Goal: Transaction & Acquisition: Purchase product/service

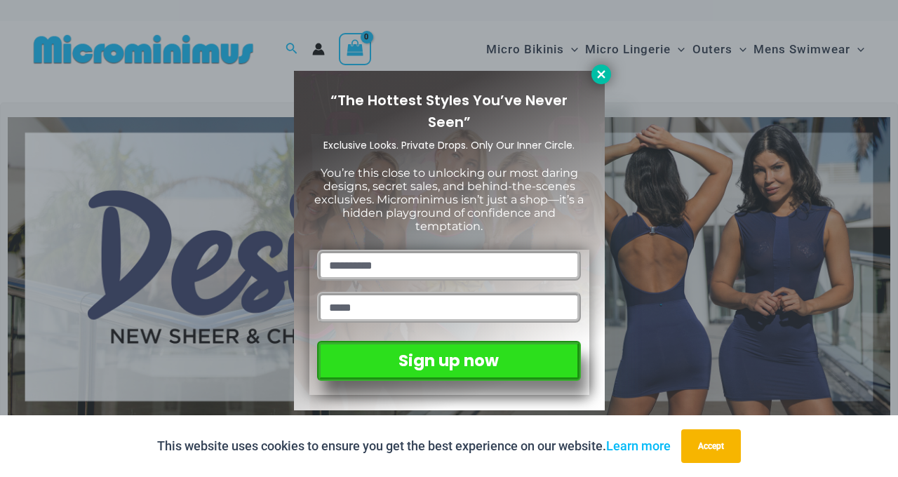
click at [604, 74] on icon at bounding box center [601, 74] width 13 height 13
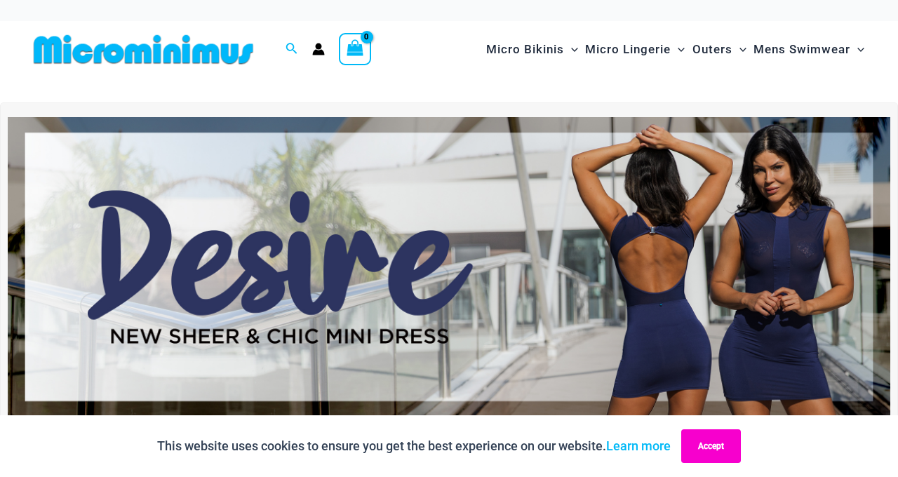
click at [719, 450] on button "Accept" at bounding box center [711, 447] width 60 height 34
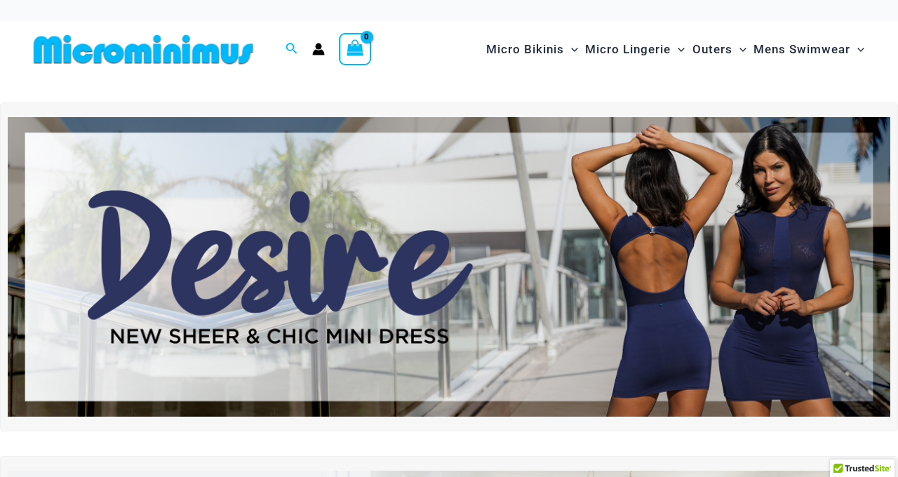
click at [655, 237] on img at bounding box center [449, 267] width 883 height 300
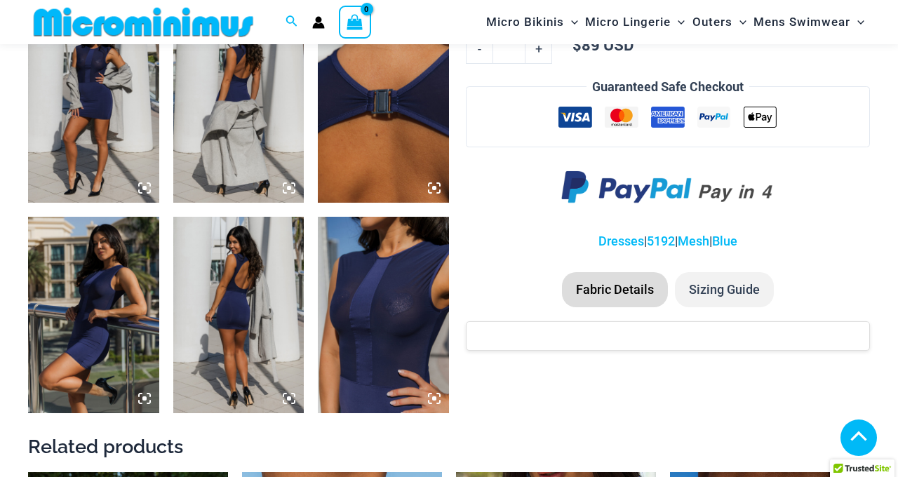
scroll to position [980, 0]
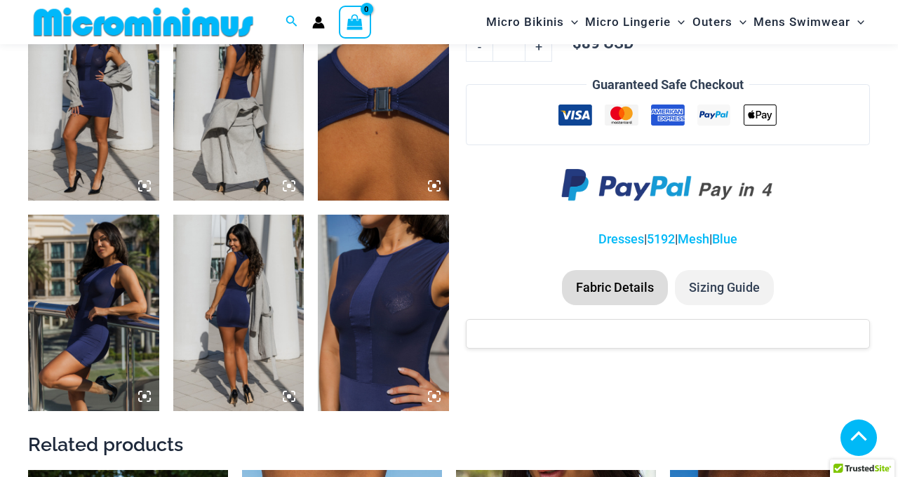
click at [375, 314] on img at bounding box center [383, 313] width 131 height 197
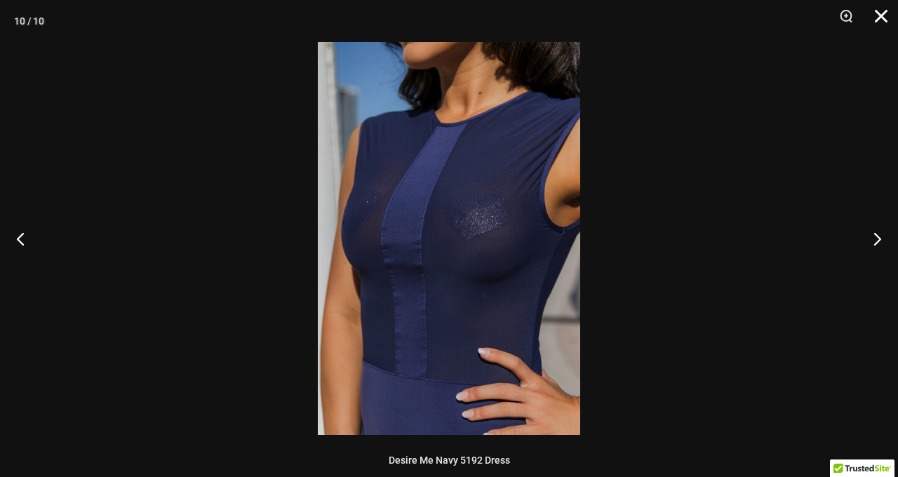
click at [881, 11] on button "Close" at bounding box center [876, 21] width 35 height 42
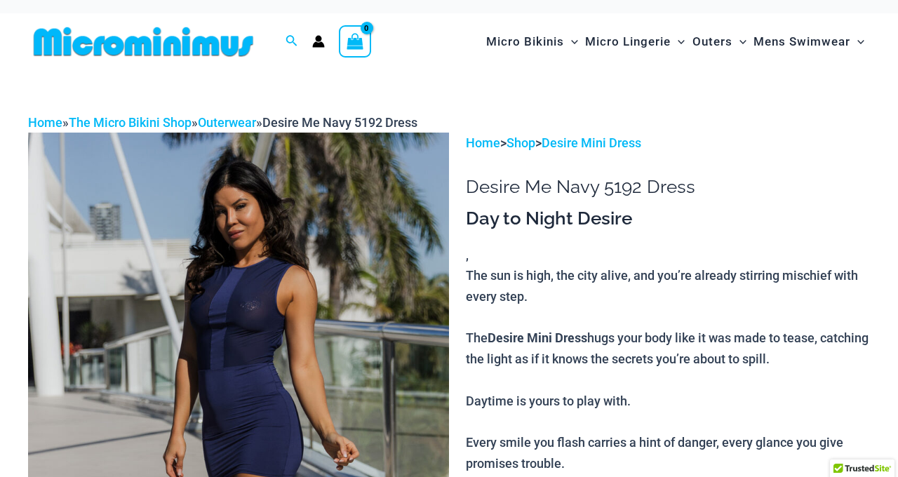
scroll to position [0, 0]
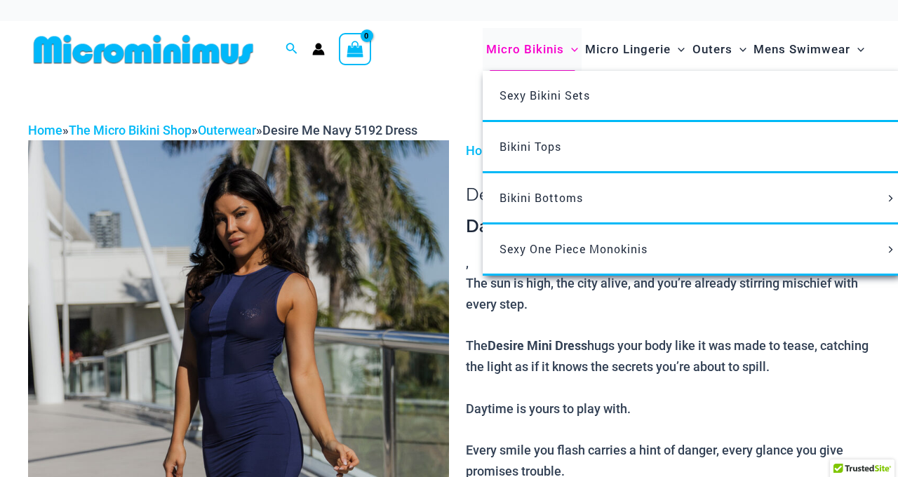
click at [531, 46] on span "Micro Bikinis" at bounding box center [525, 50] width 78 height 36
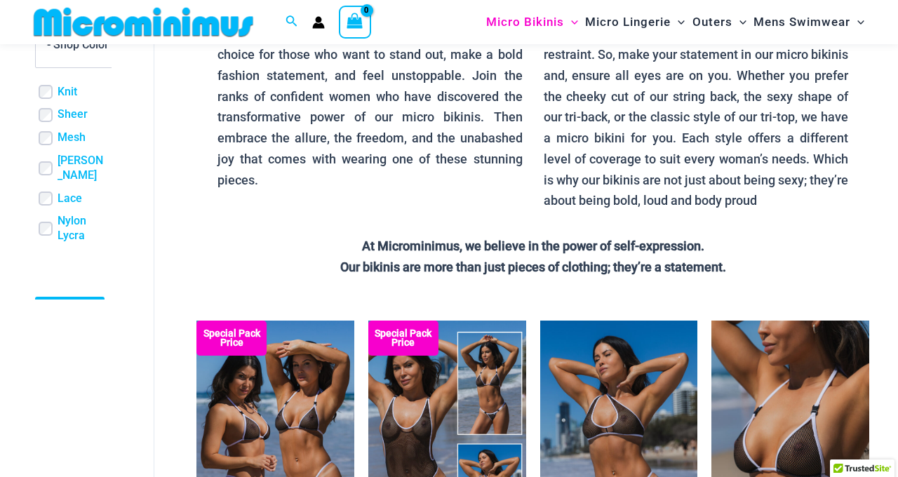
scroll to position [655, 0]
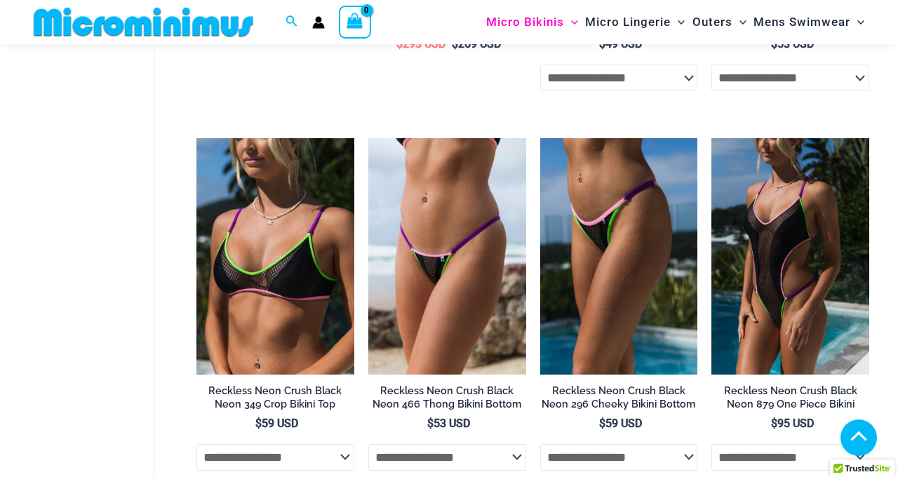
scroll to position [2726, 0]
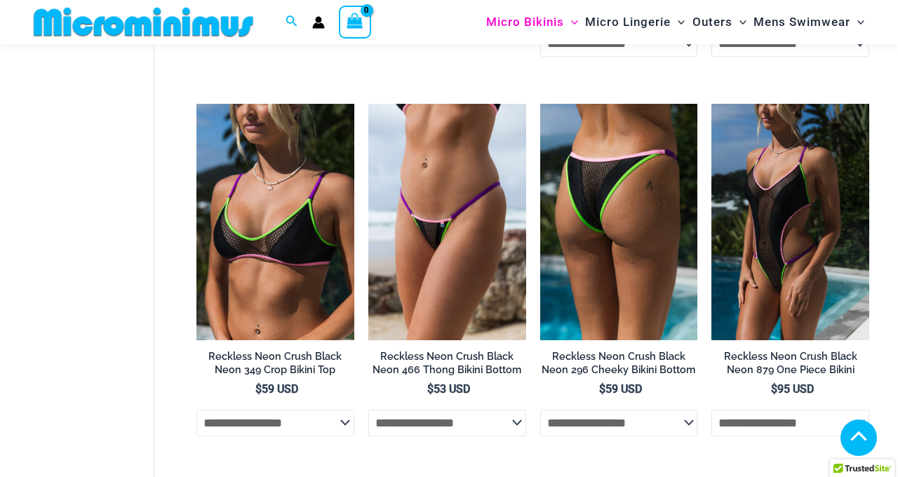
click at [635, 231] on img at bounding box center [619, 222] width 158 height 237
click at [636, 243] on img at bounding box center [619, 222] width 158 height 237
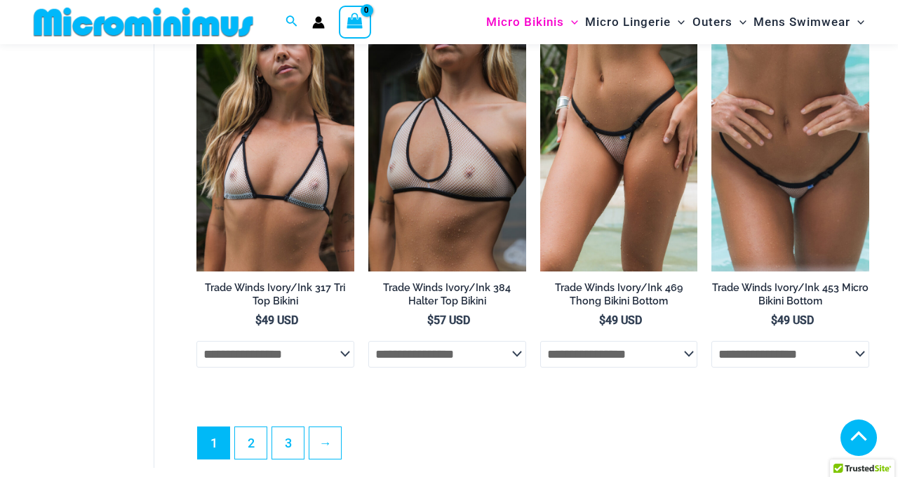
scroll to position [3396, 0]
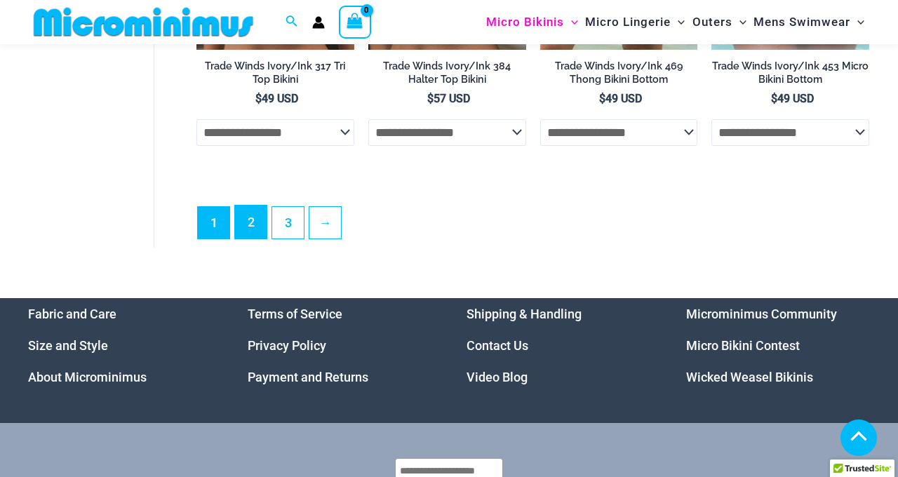
click at [254, 239] on link "2" at bounding box center [251, 222] width 32 height 33
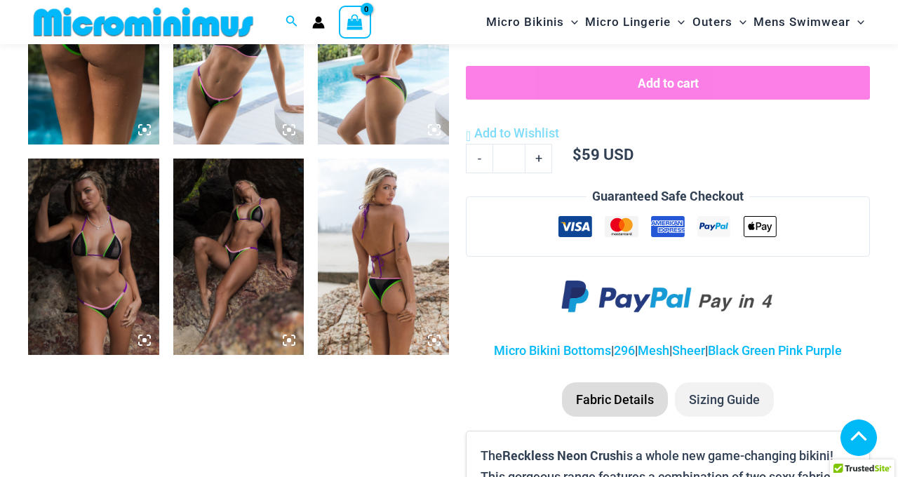
scroll to position [800, 0]
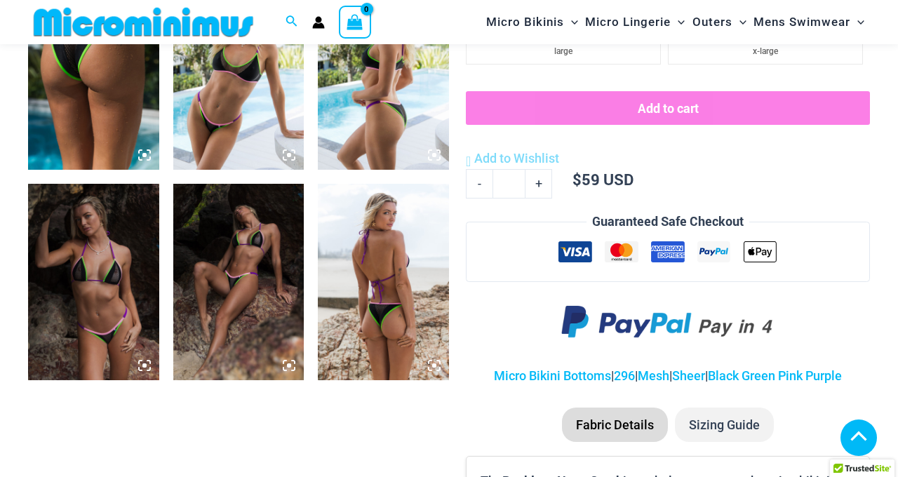
click at [122, 94] on img at bounding box center [93, 71] width 131 height 197
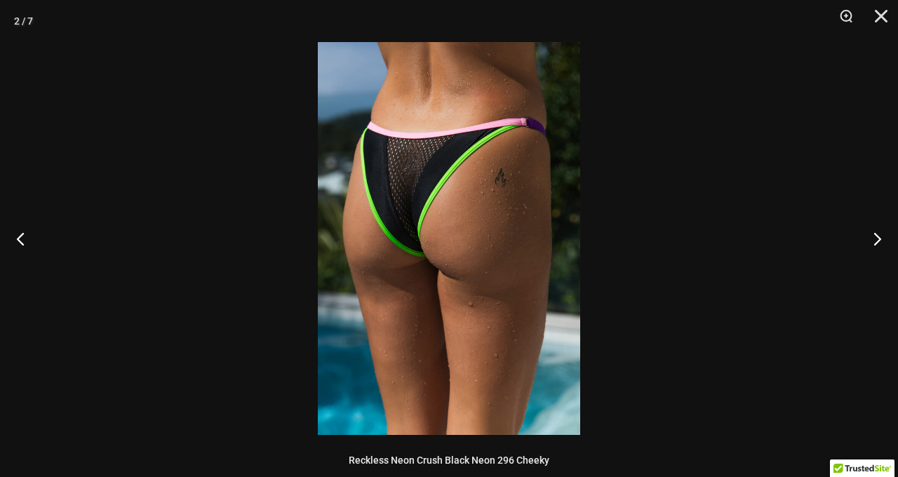
click at [460, 237] on img at bounding box center [449, 238] width 262 height 393
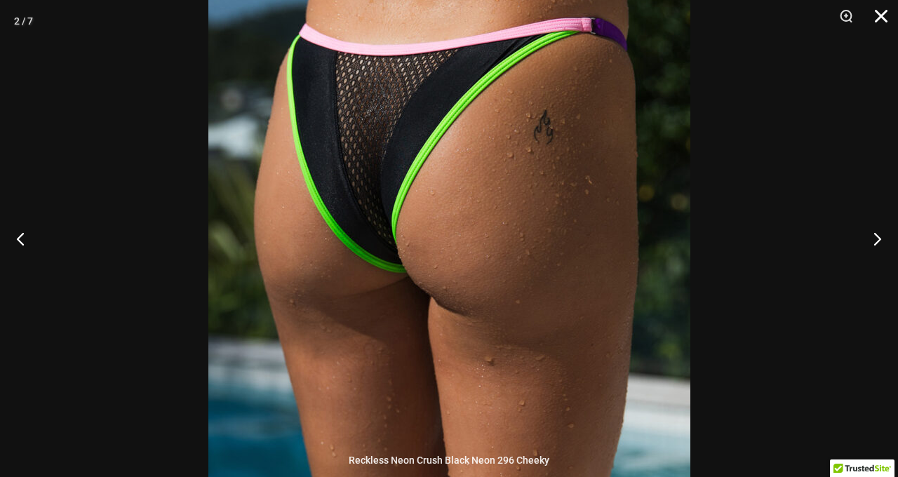
click at [880, 15] on button "Close" at bounding box center [876, 21] width 35 height 42
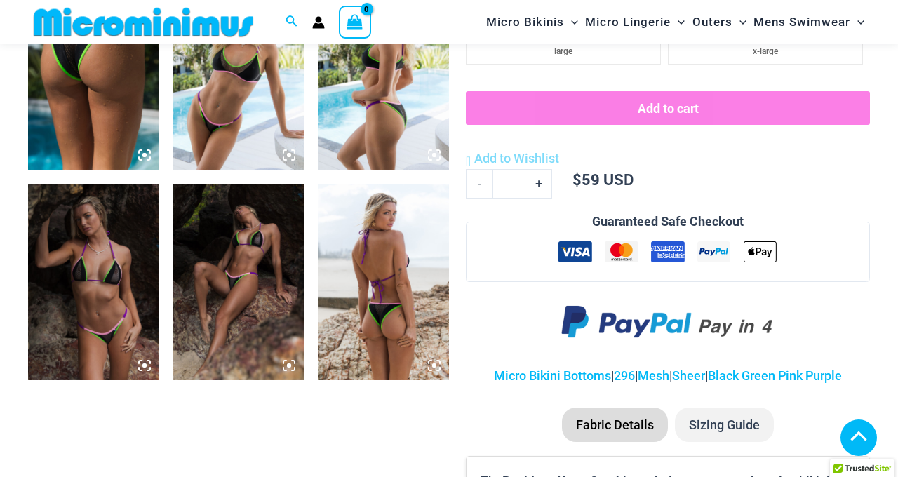
click at [372, 326] on img at bounding box center [383, 282] width 131 height 197
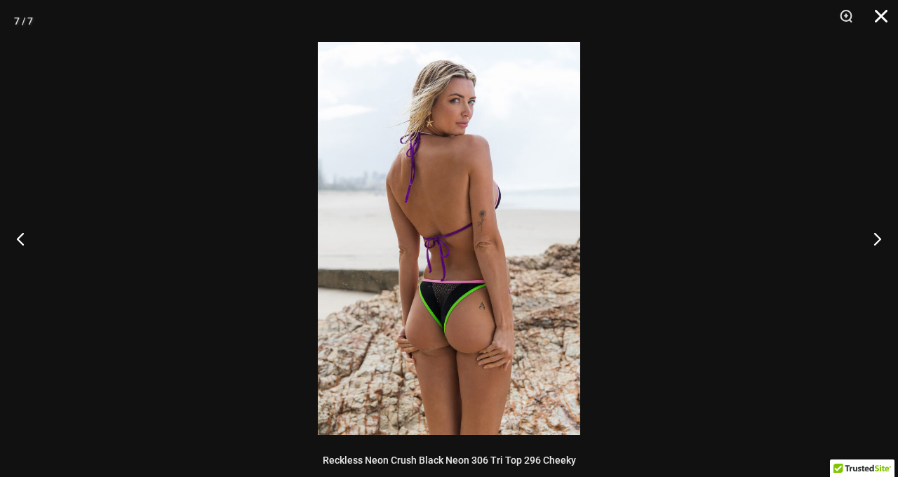
click at [877, 19] on button "Close" at bounding box center [876, 21] width 35 height 42
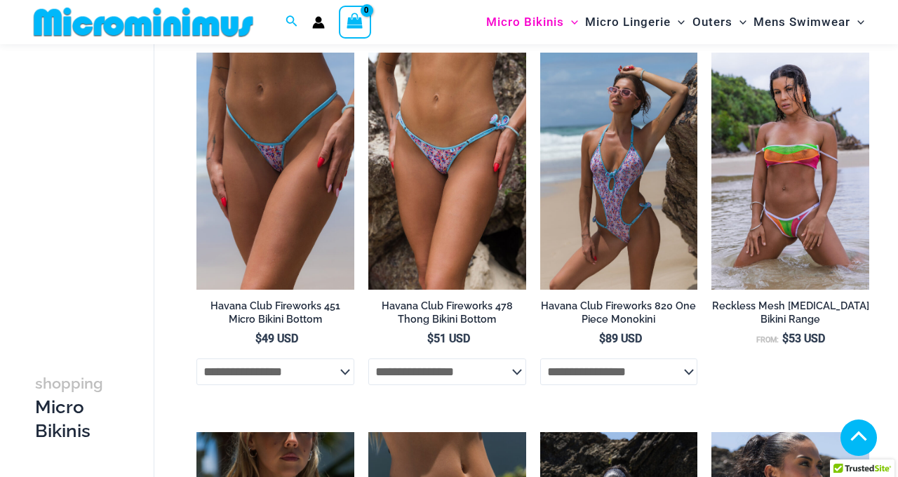
scroll to position [856, 0]
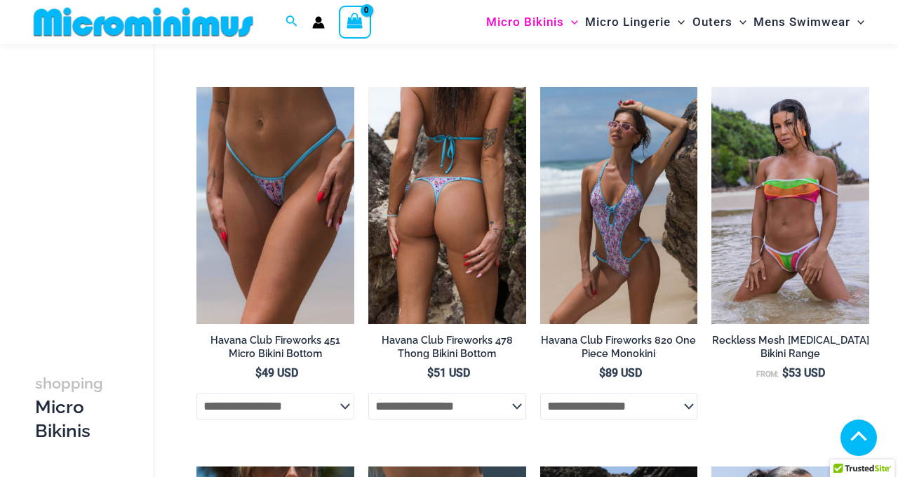
click at [444, 222] on img at bounding box center [447, 205] width 158 height 237
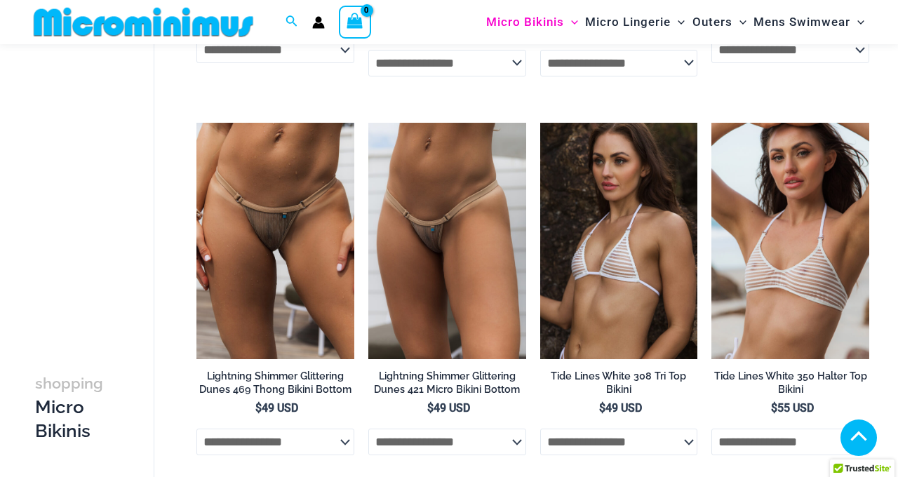
scroll to position [2754, 0]
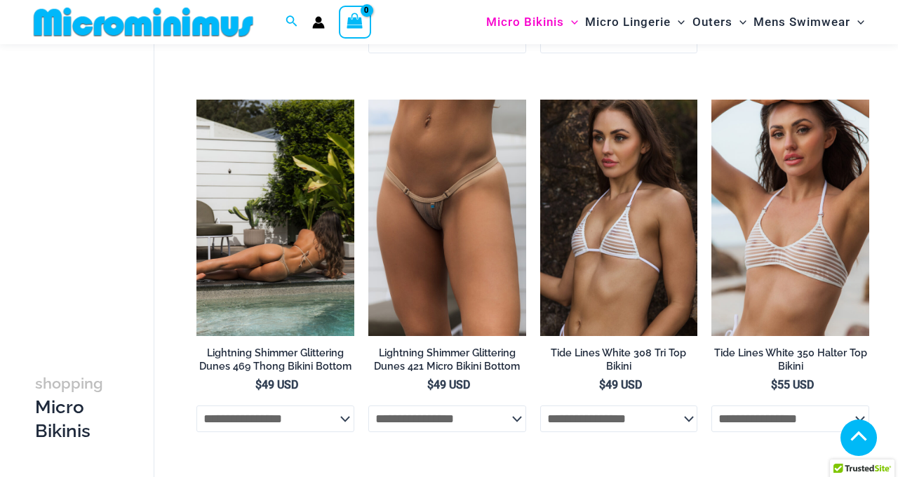
click at [275, 251] on img at bounding box center [276, 218] width 158 height 237
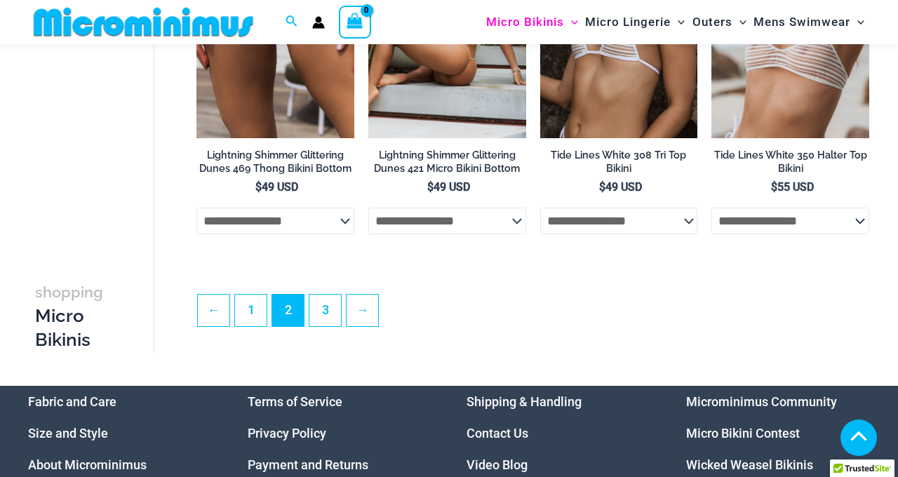
scroll to position [2975, 0]
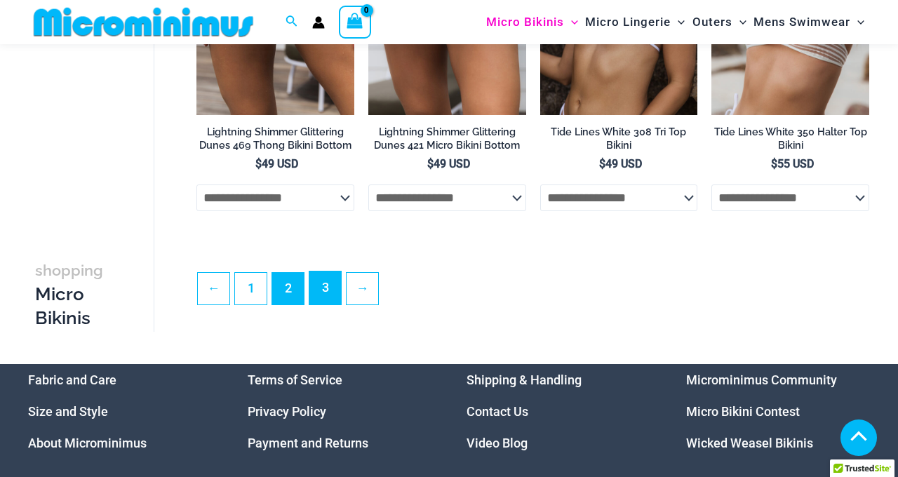
click at [335, 305] on link "3" at bounding box center [326, 288] width 32 height 33
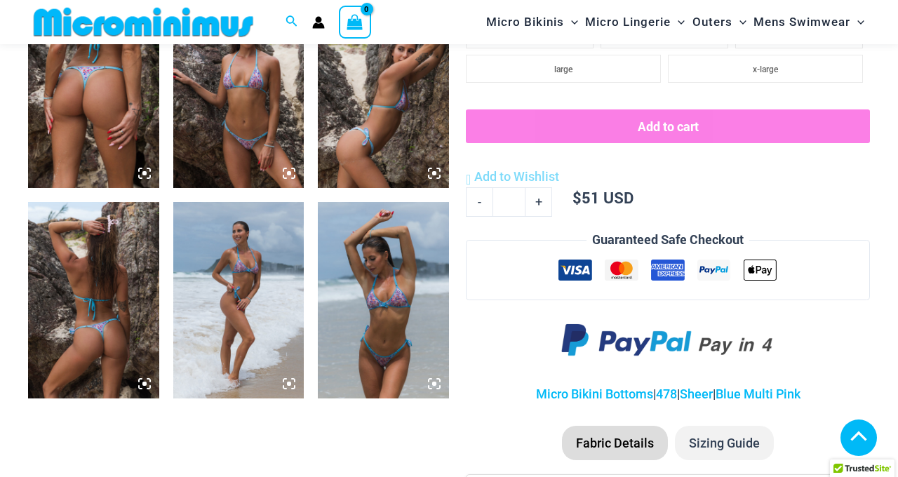
scroll to position [781, 0]
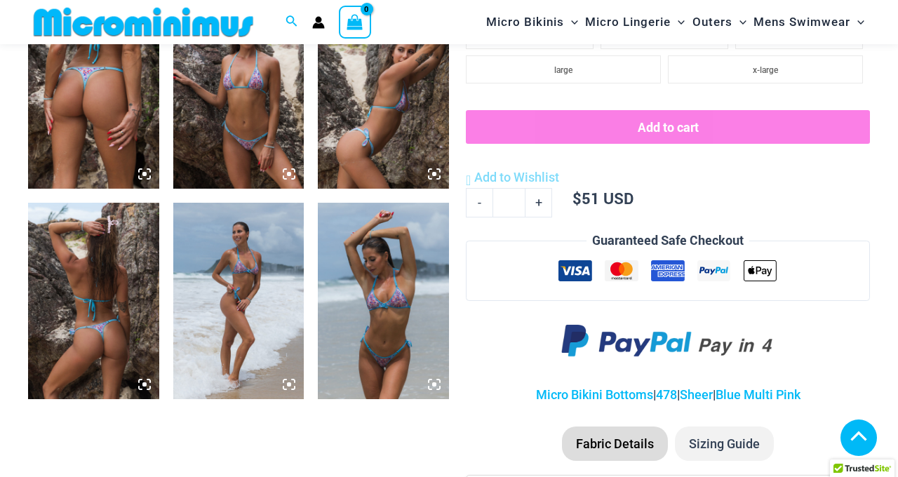
click at [362, 138] on img at bounding box center [383, 90] width 131 height 197
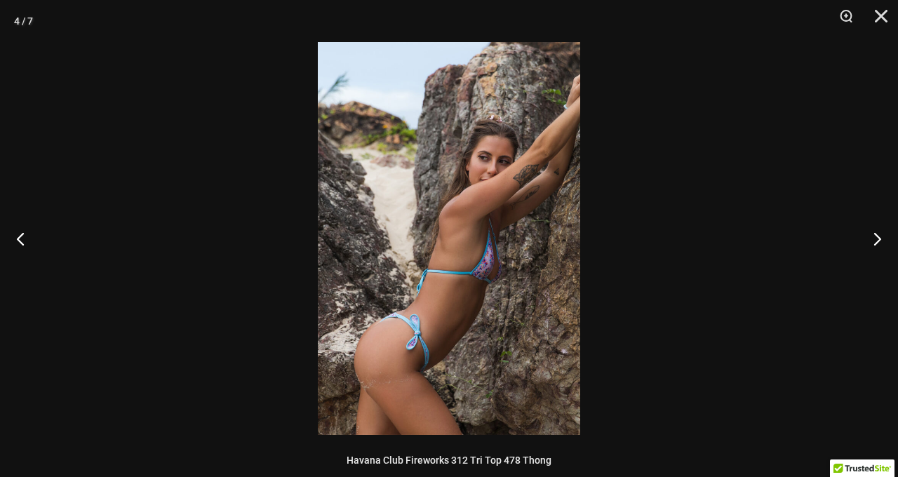
click at [410, 324] on img at bounding box center [449, 238] width 262 height 393
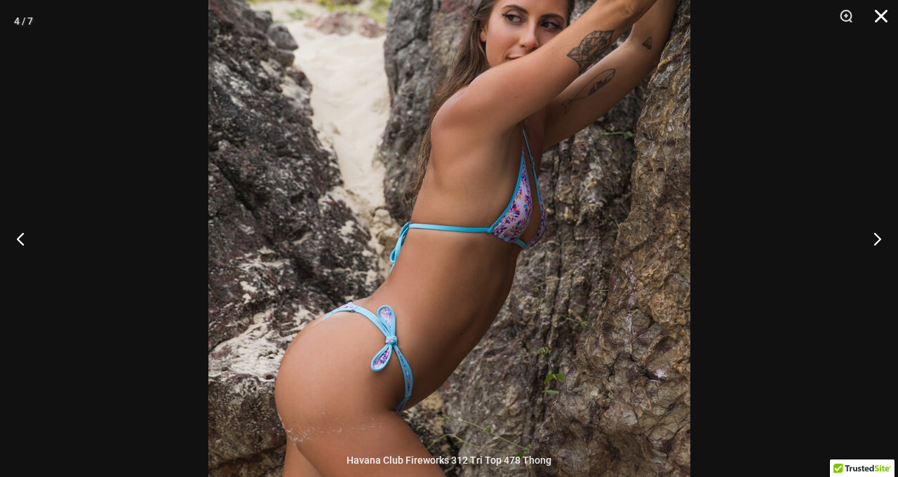
click at [880, 20] on button "Close" at bounding box center [876, 21] width 35 height 42
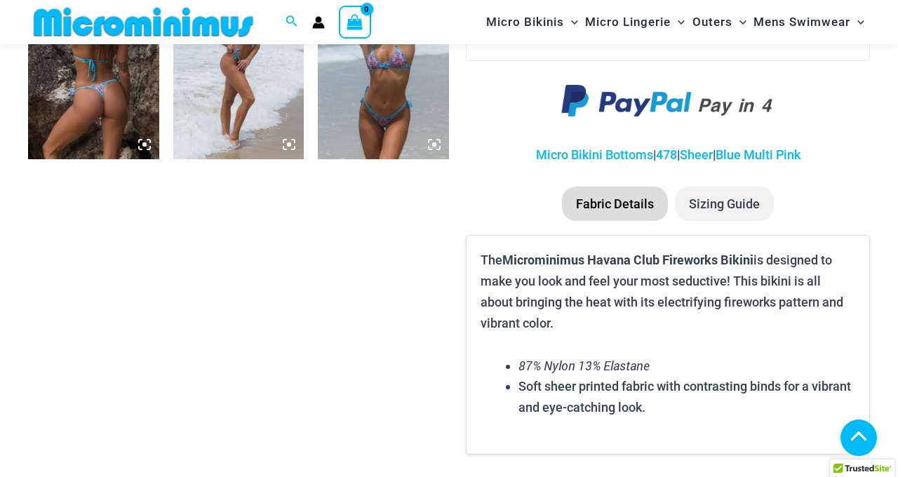
scroll to position [887, 0]
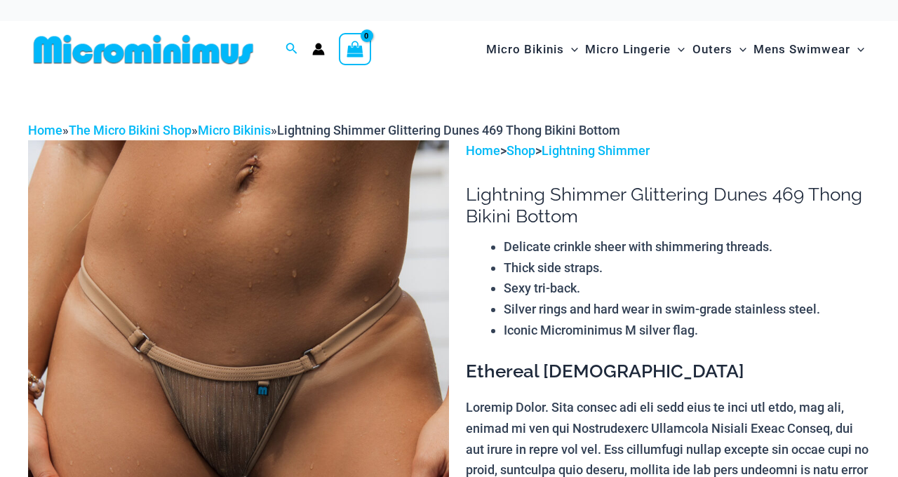
scroll to position [476, 0]
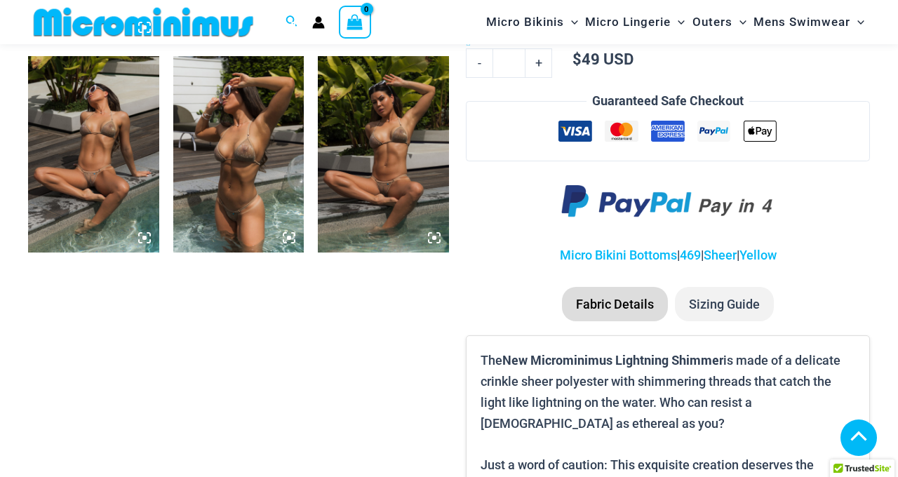
click at [434, 233] on icon at bounding box center [434, 238] width 13 height 13
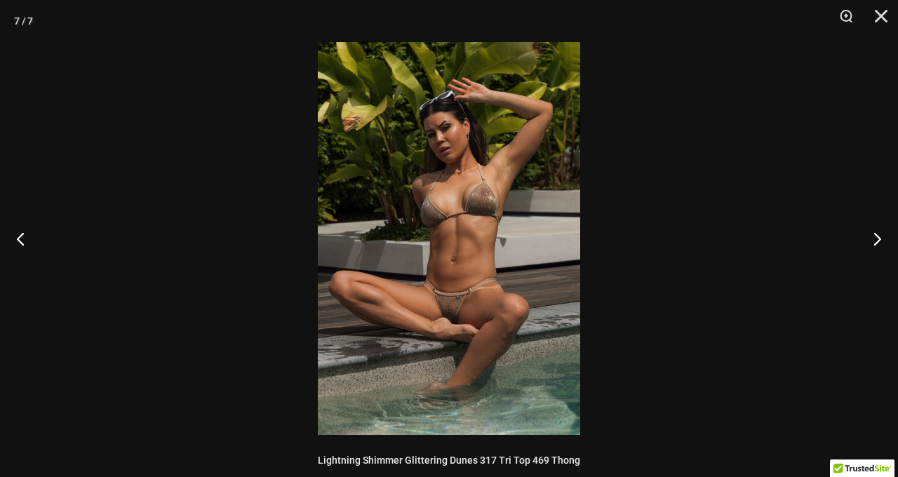
click at [460, 316] on img at bounding box center [449, 238] width 262 height 393
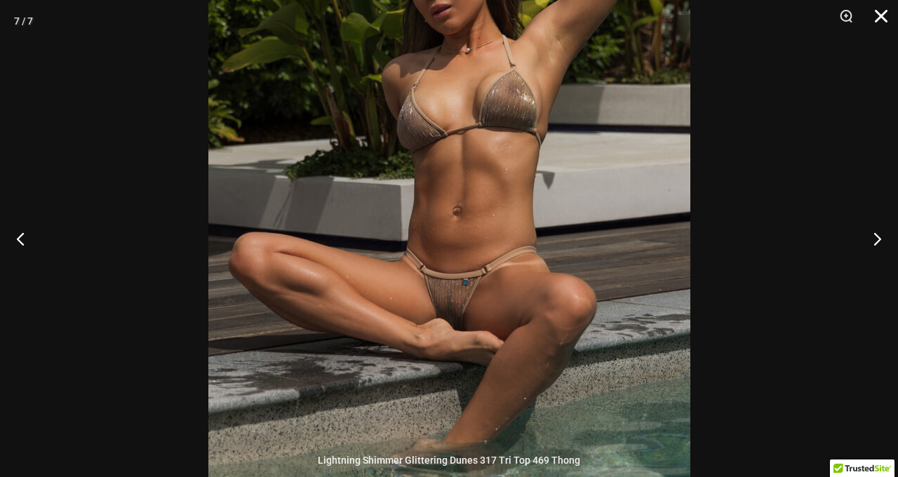
click at [887, 18] on button "Close" at bounding box center [876, 21] width 35 height 42
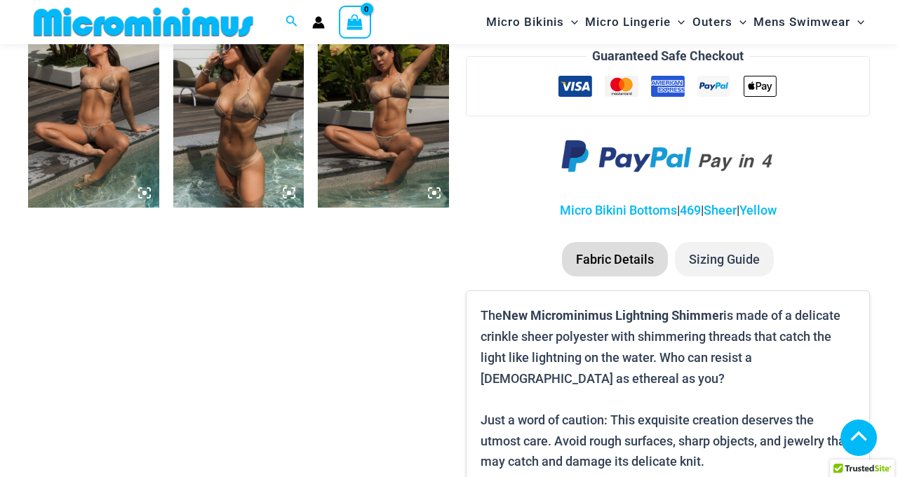
scroll to position [981, 0]
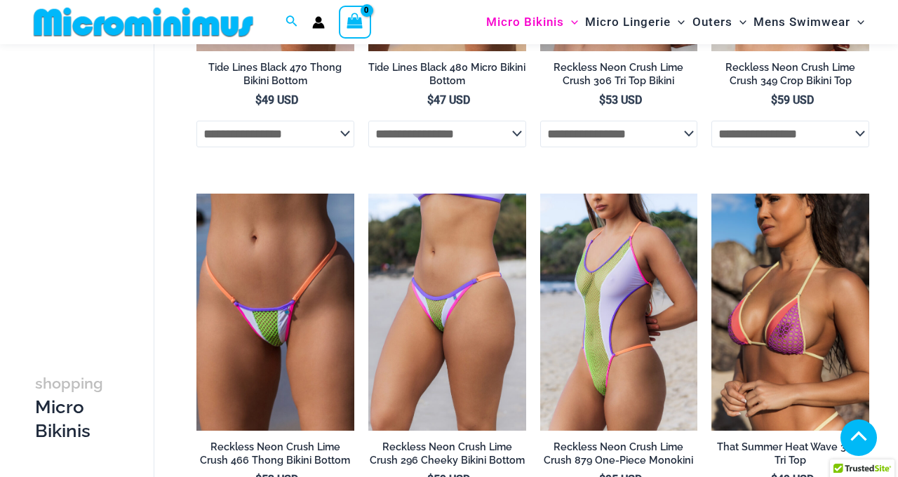
scroll to position [812, 0]
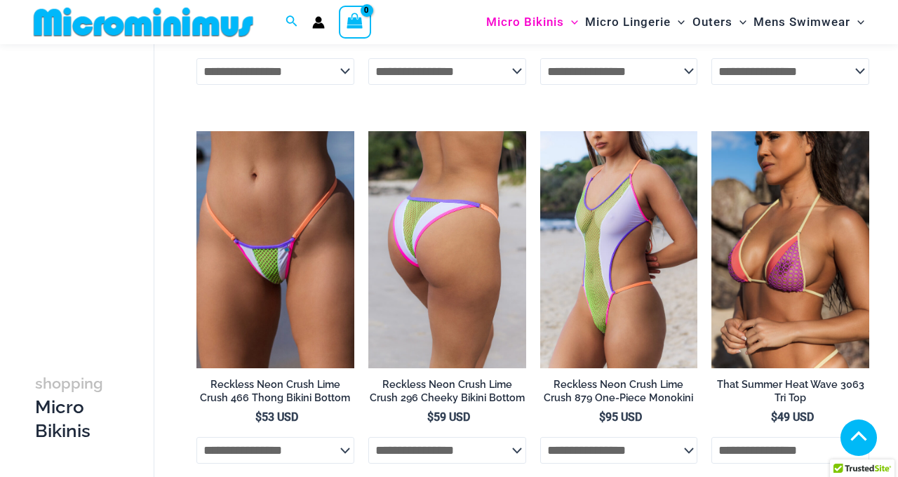
click at [469, 246] on img at bounding box center [447, 249] width 158 height 237
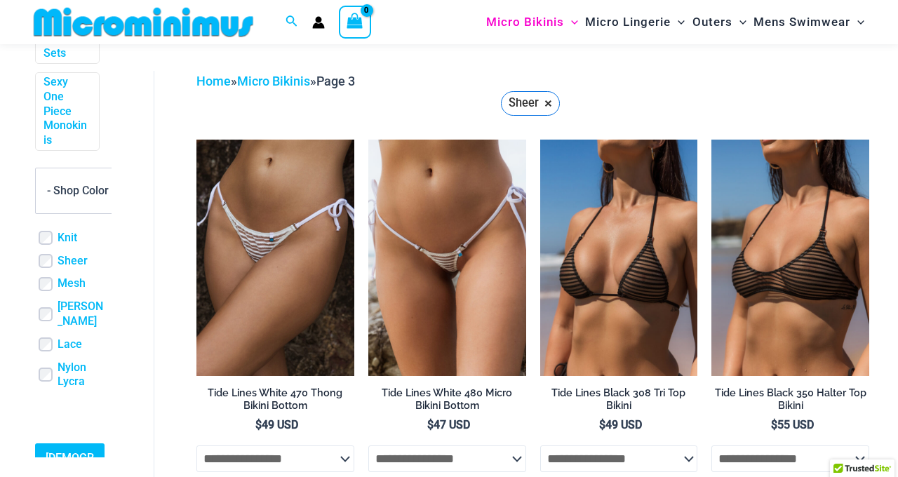
scroll to position [681, 0]
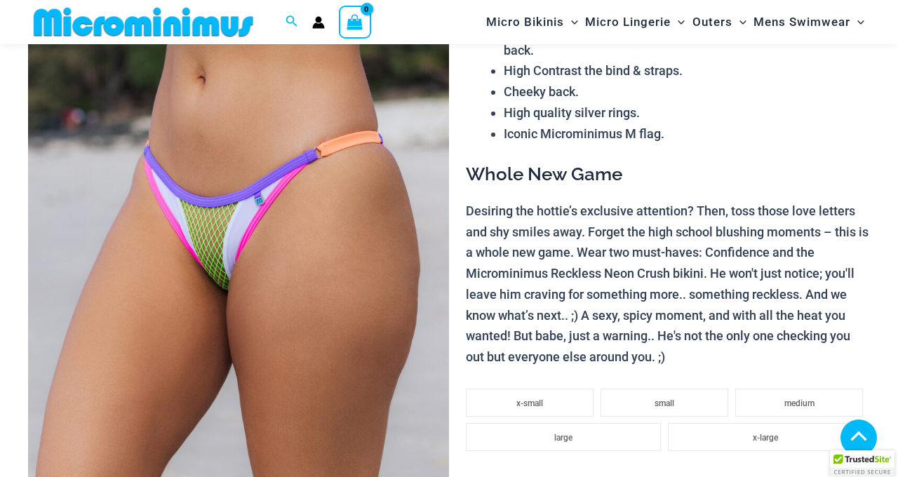
scroll to position [721, 0]
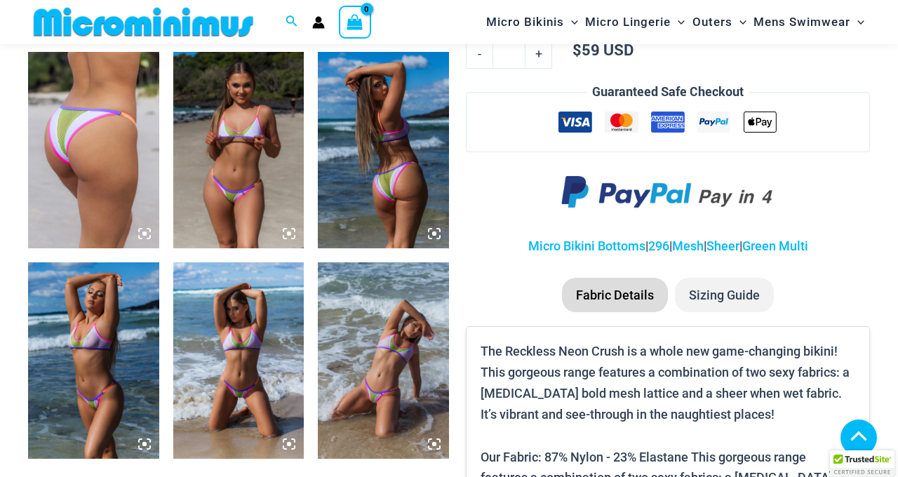
click at [399, 168] on img at bounding box center [383, 150] width 131 height 197
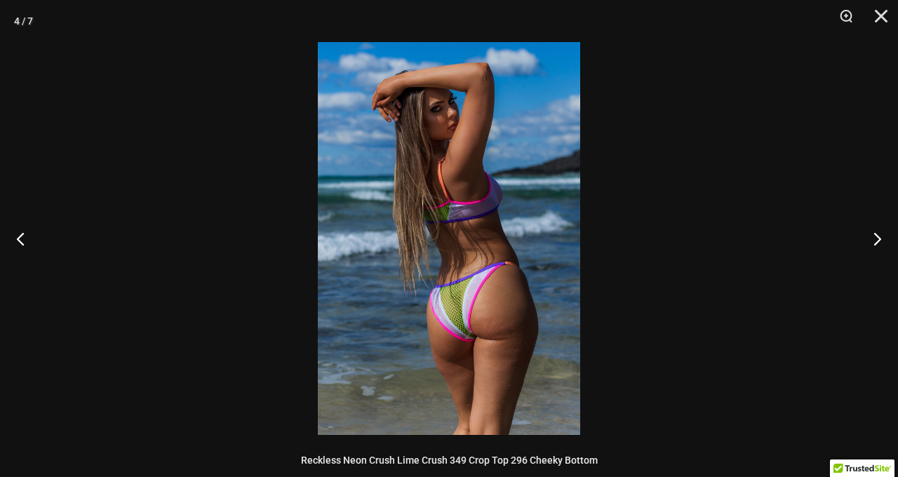
click at [472, 337] on img at bounding box center [449, 238] width 262 height 393
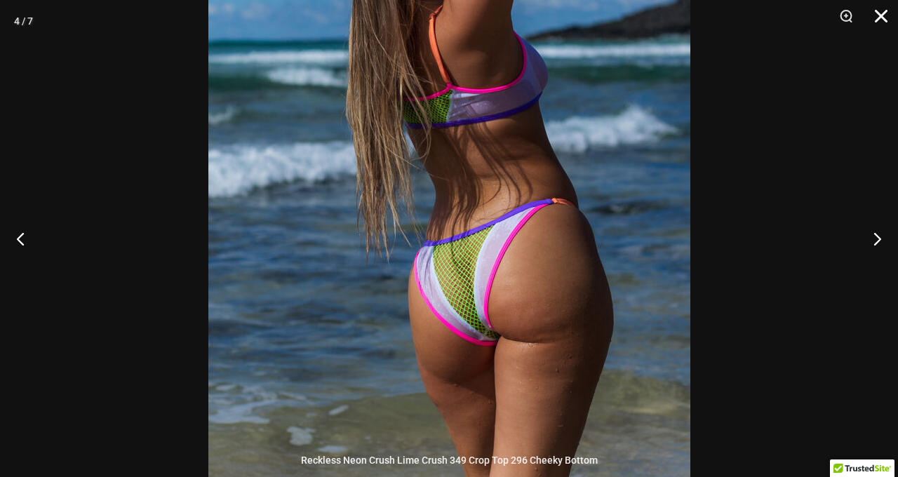
click at [883, 16] on button "Close" at bounding box center [876, 21] width 35 height 42
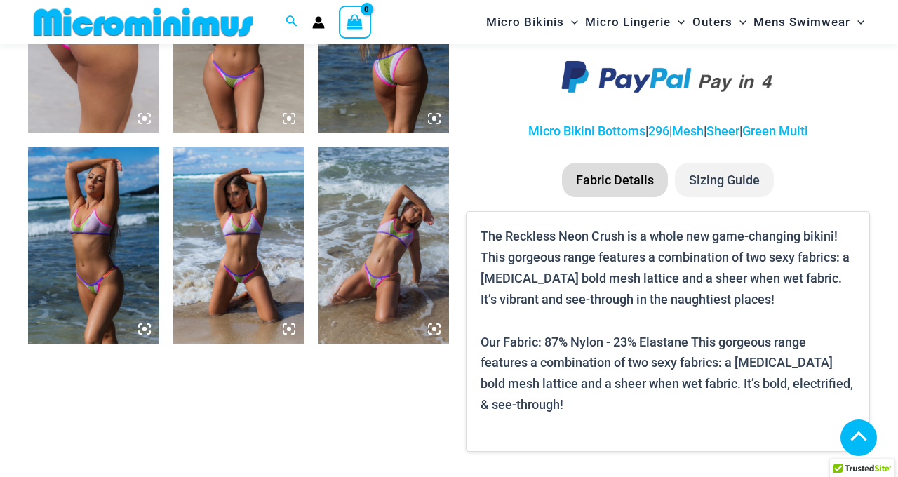
scroll to position [881, 0]
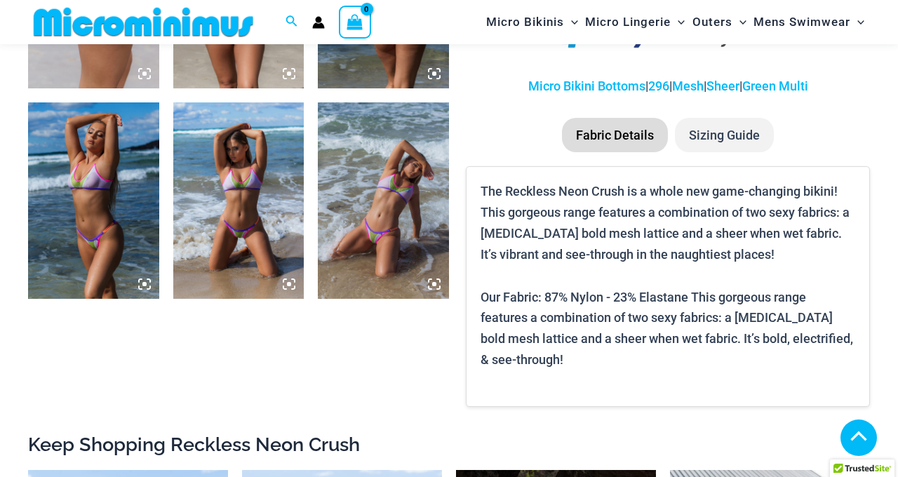
click at [408, 221] on img at bounding box center [383, 200] width 131 height 197
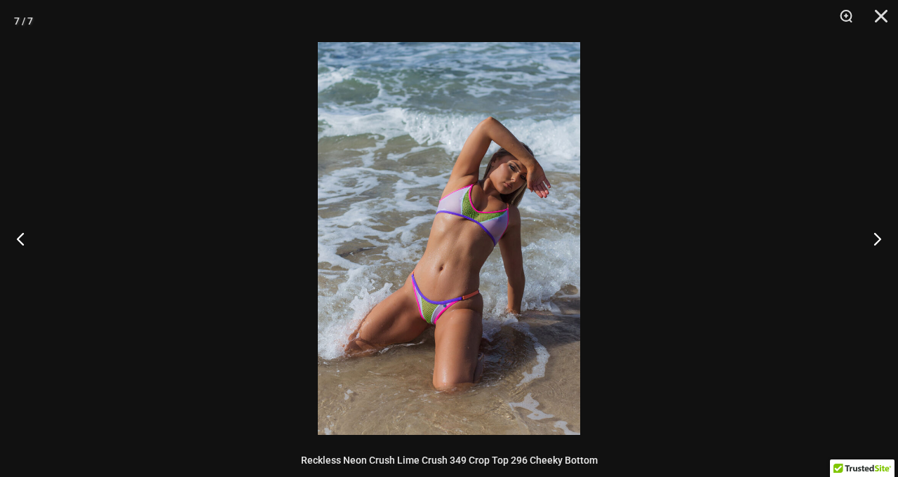
click at [451, 277] on img at bounding box center [449, 238] width 262 height 393
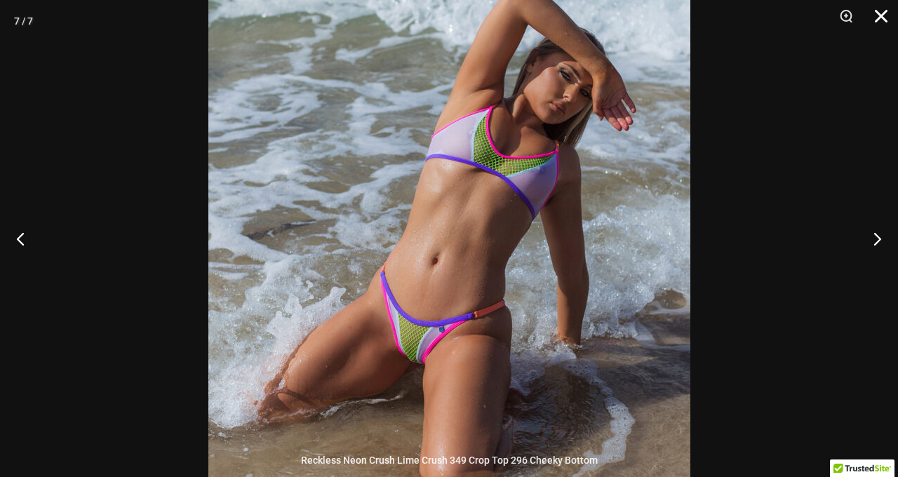
click at [875, 14] on button "Close" at bounding box center [876, 21] width 35 height 42
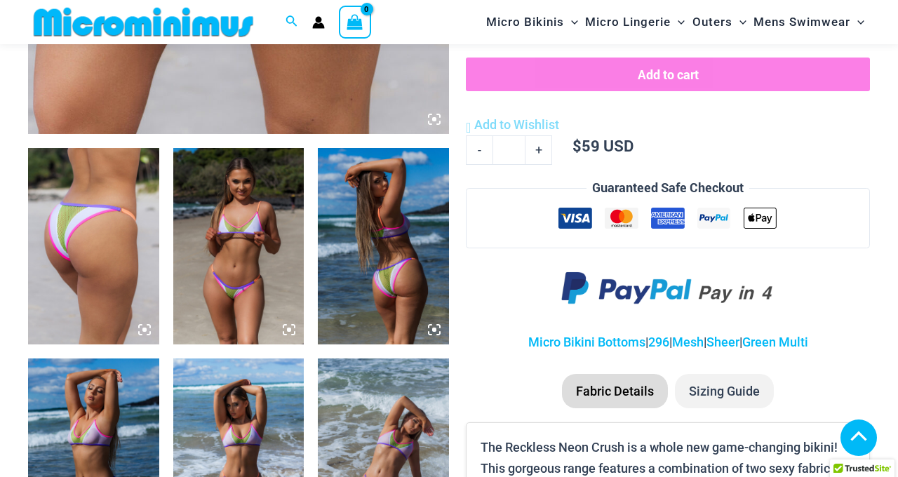
scroll to position [587, 0]
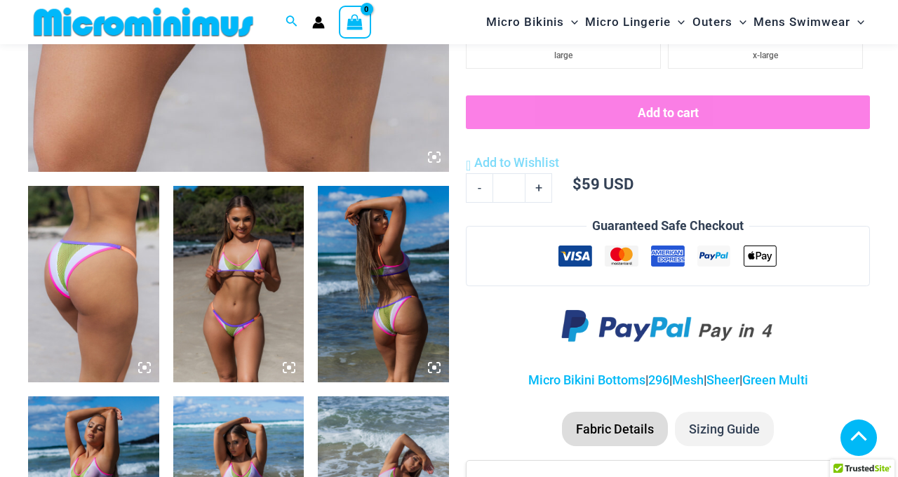
click at [68, 286] on img at bounding box center [93, 284] width 131 height 197
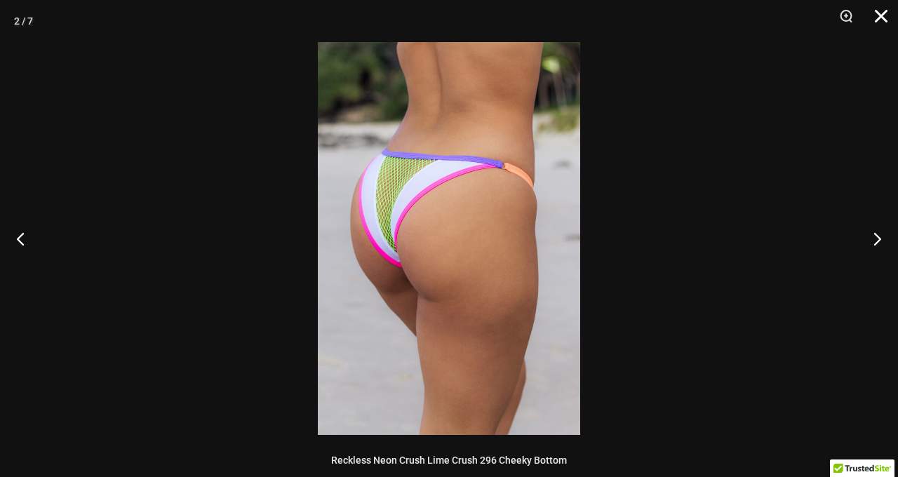
click at [881, 17] on button "Close" at bounding box center [876, 21] width 35 height 42
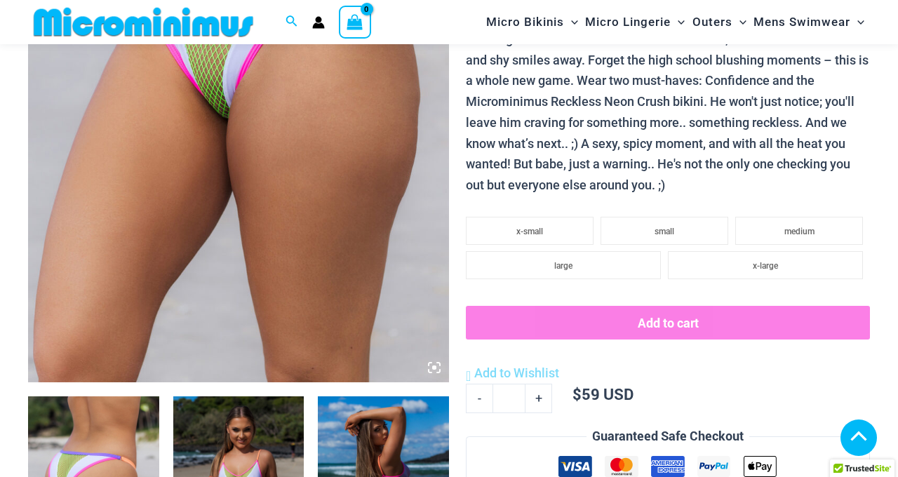
scroll to position [116, 0]
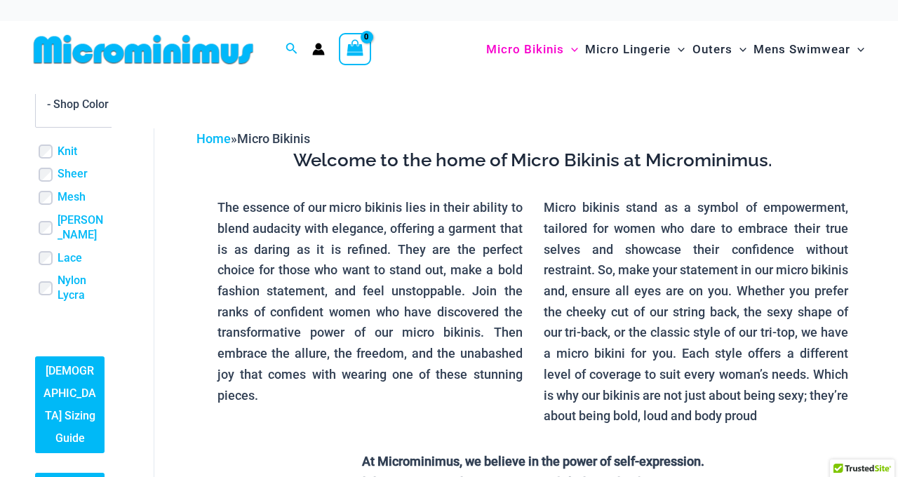
scroll to position [812, 0]
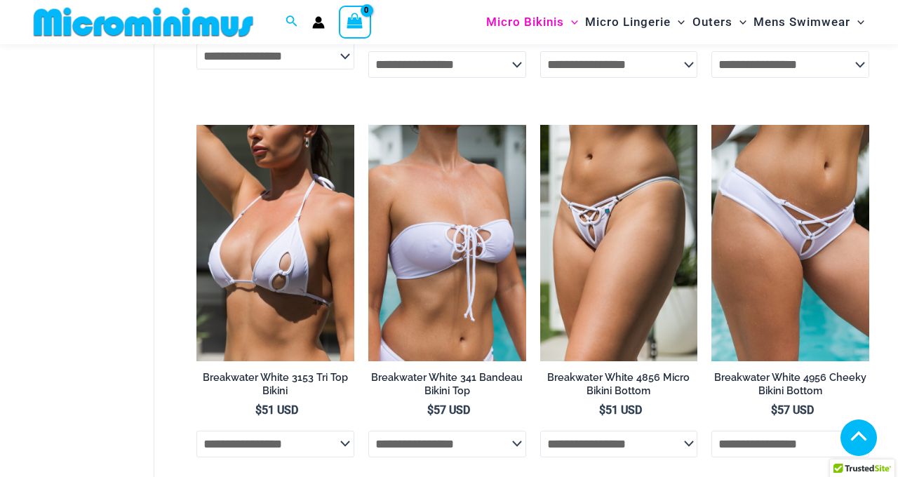
scroll to position [838, 0]
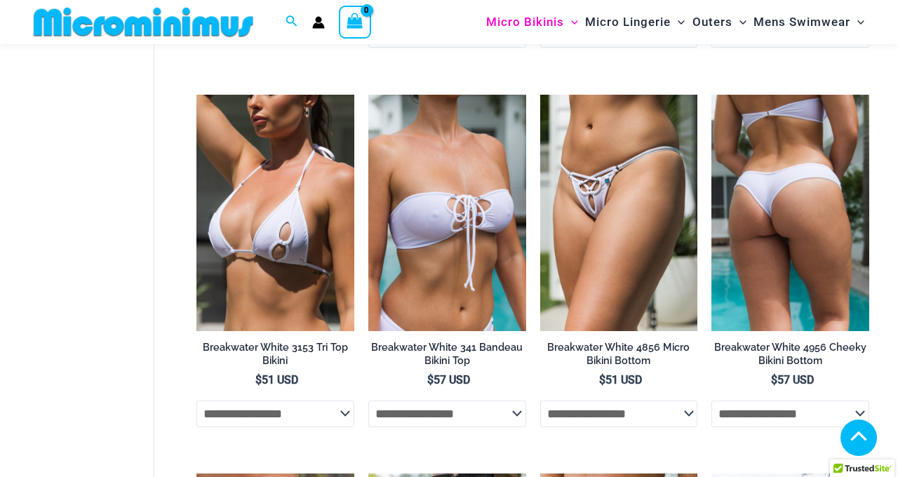
click at [783, 232] on img at bounding box center [791, 213] width 158 height 237
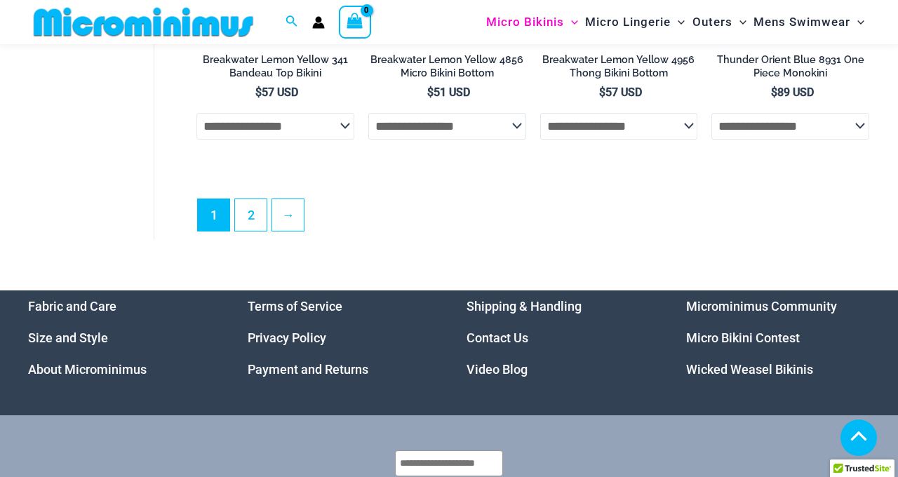
scroll to position [3412, 0]
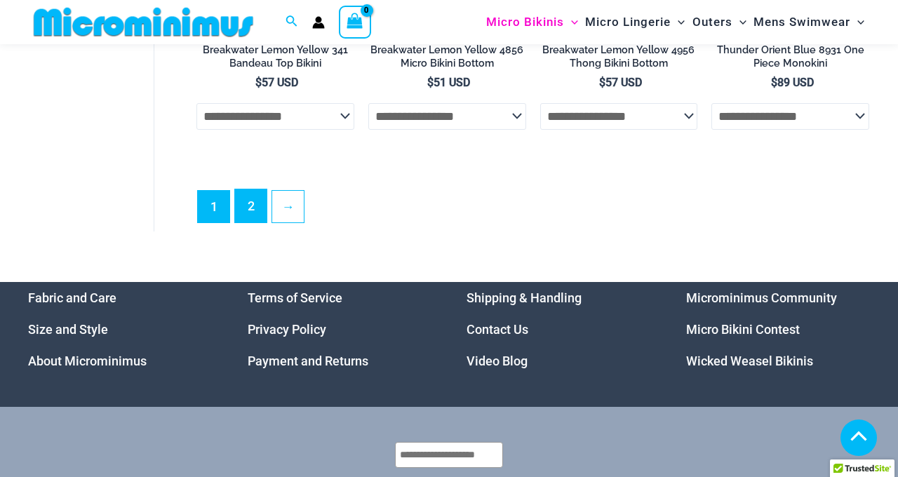
click at [249, 222] on link "2" at bounding box center [251, 205] width 32 height 33
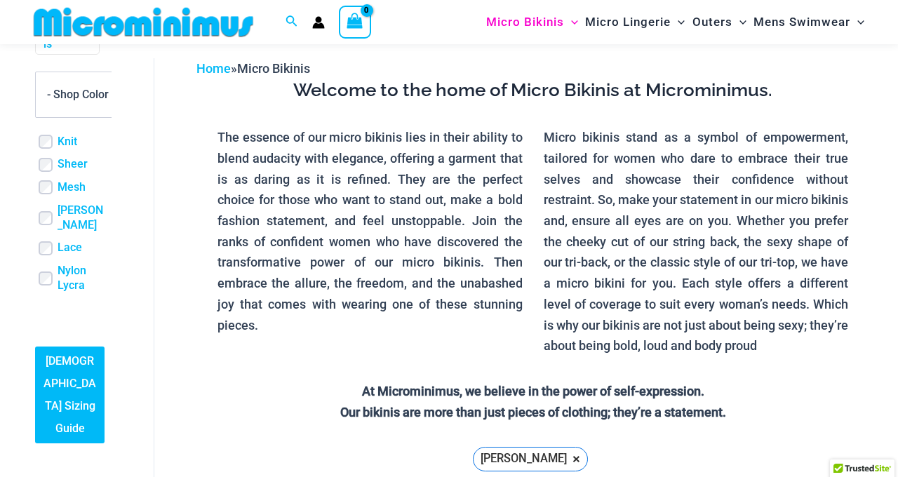
scroll to position [693, 0]
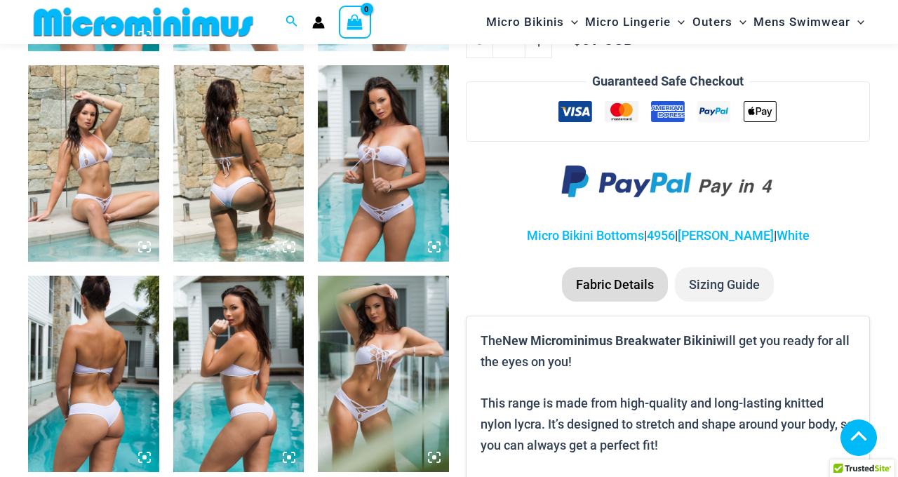
scroll to position [1000, 0]
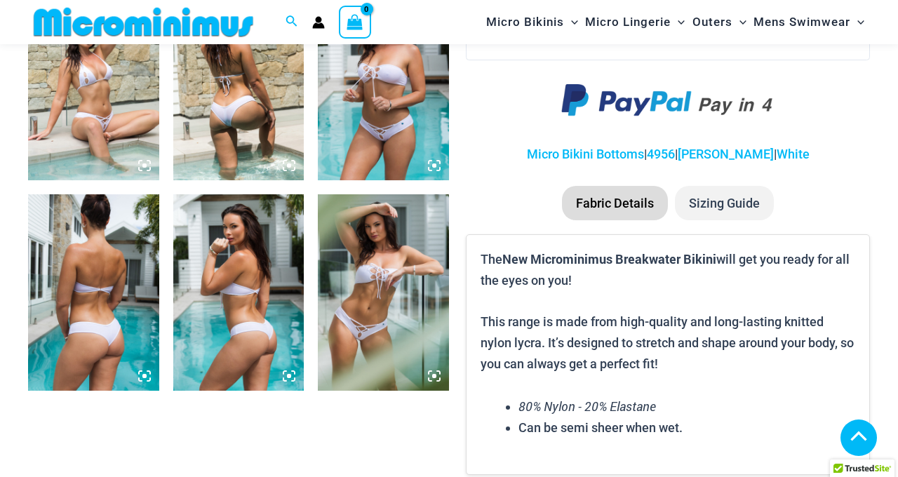
click at [91, 331] on img at bounding box center [93, 292] width 131 height 197
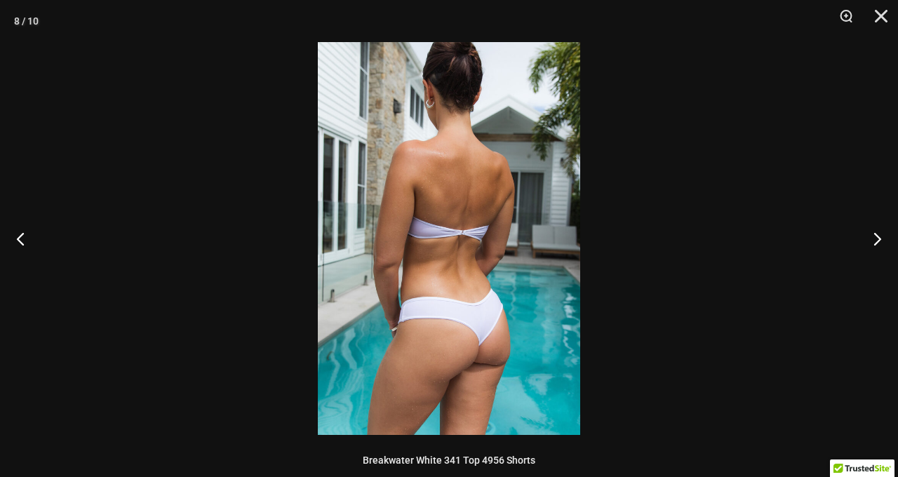
click at [754, 198] on div at bounding box center [449, 238] width 898 height 477
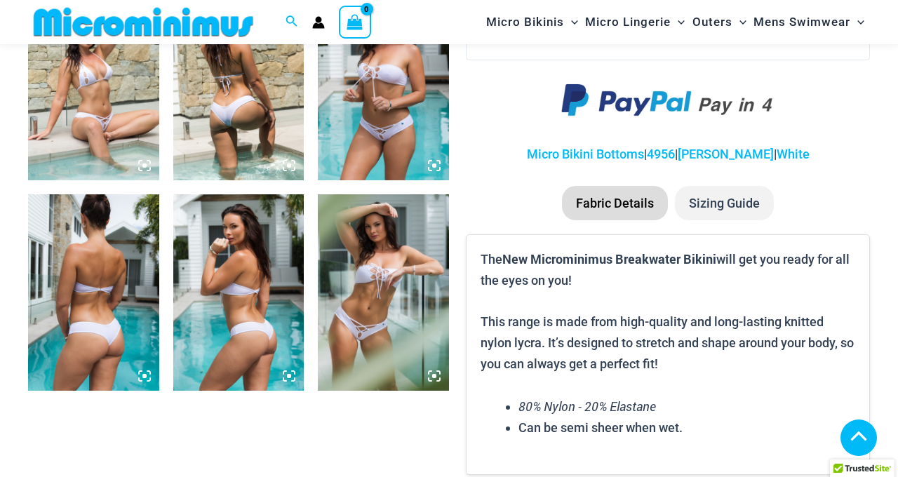
click at [199, 112] on img at bounding box center [238, 82] width 131 height 197
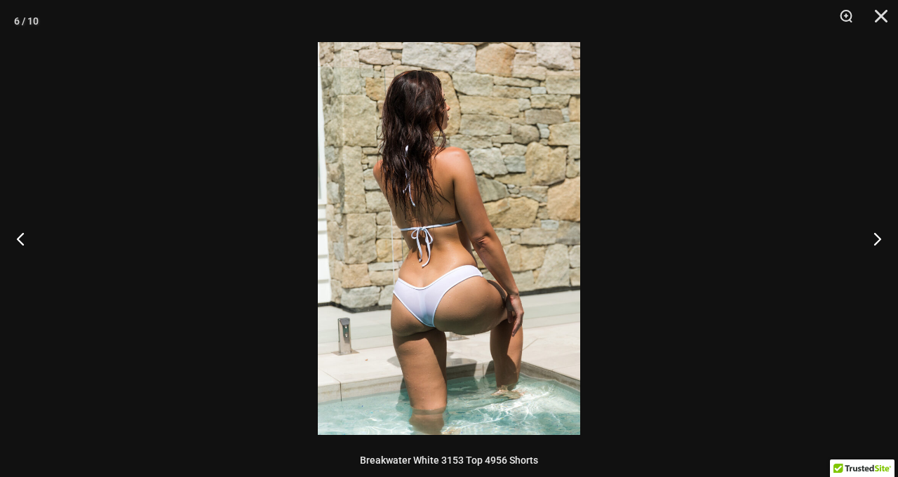
click at [425, 325] on img at bounding box center [449, 238] width 262 height 393
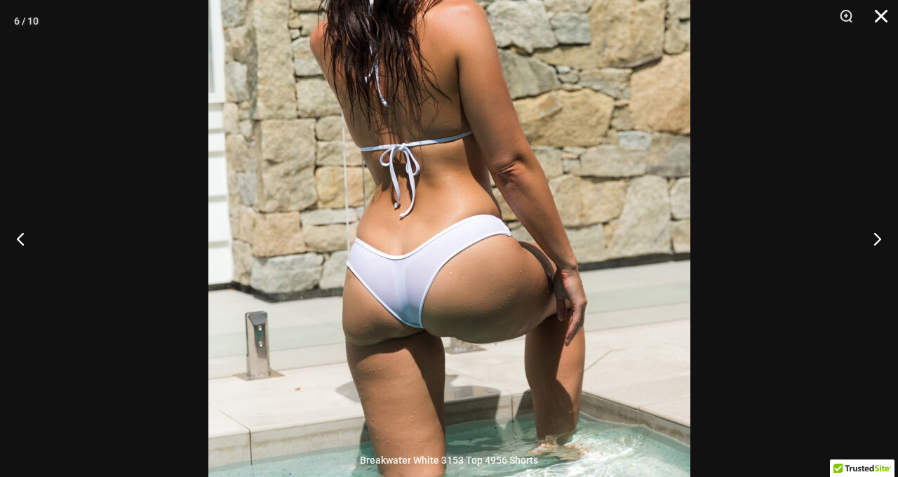
click at [882, 20] on button "Close" at bounding box center [876, 21] width 35 height 42
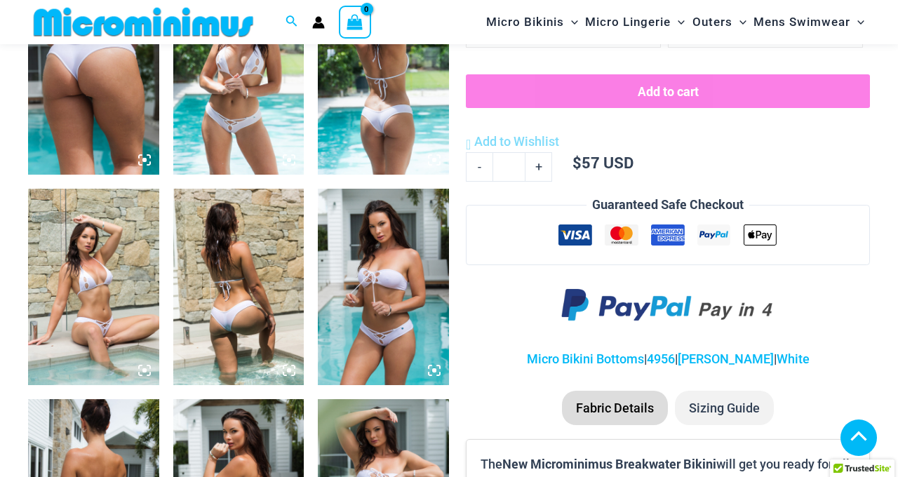
scroll to position [542, 0]
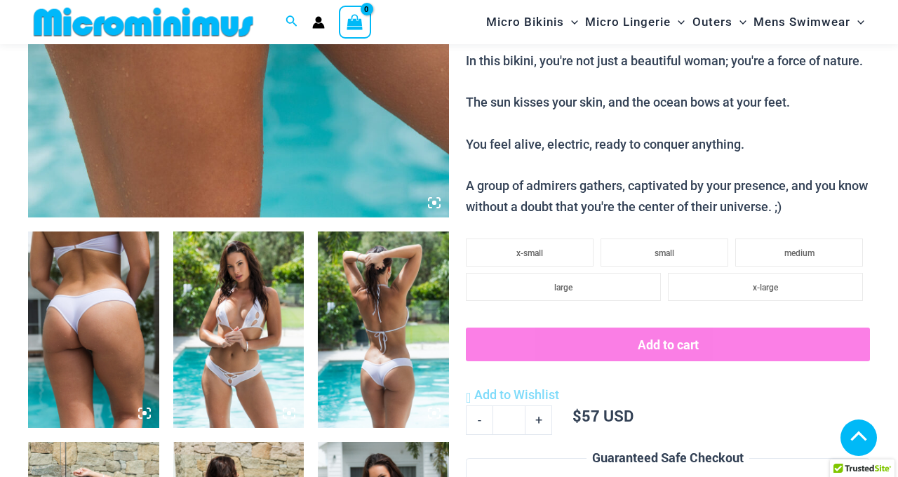
click at [36, 319] on img at bounding box center [93, 330] width 131 height 197
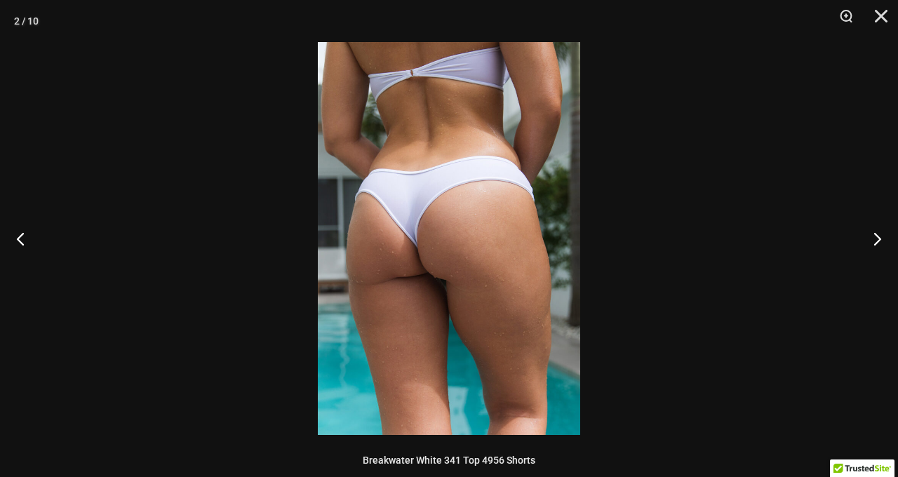
click at [463, 222] on img at bounding box center [449, 238] width 262 height 393
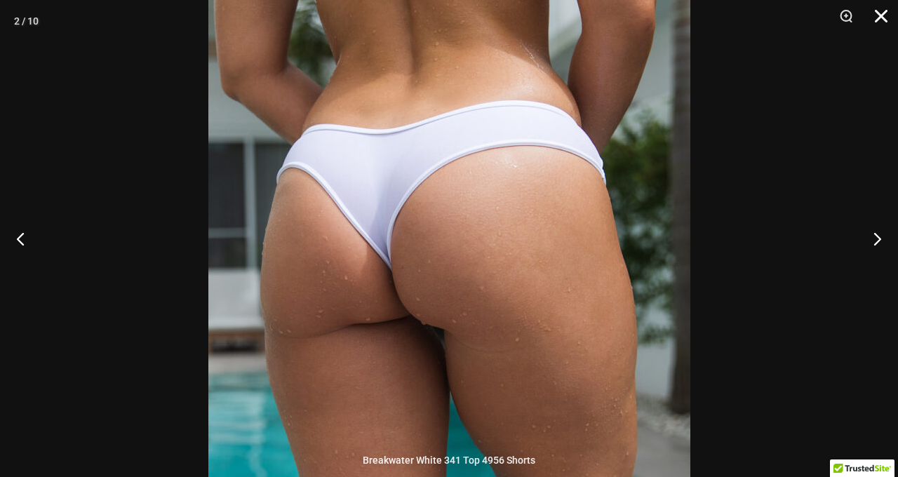
click at [883, 17] on button "Close" at bounding box center [876, 21] width 35 height 42
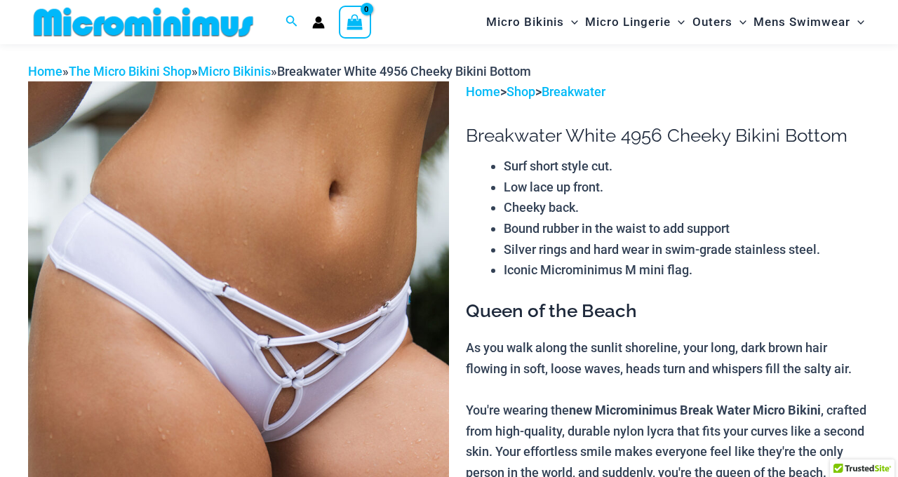
scroll to position [0, 0]
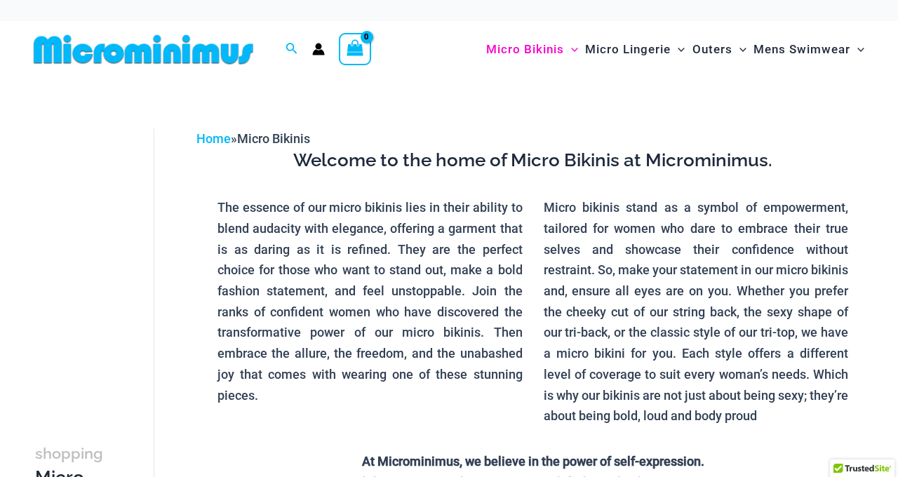
scroll to position [844, 0]
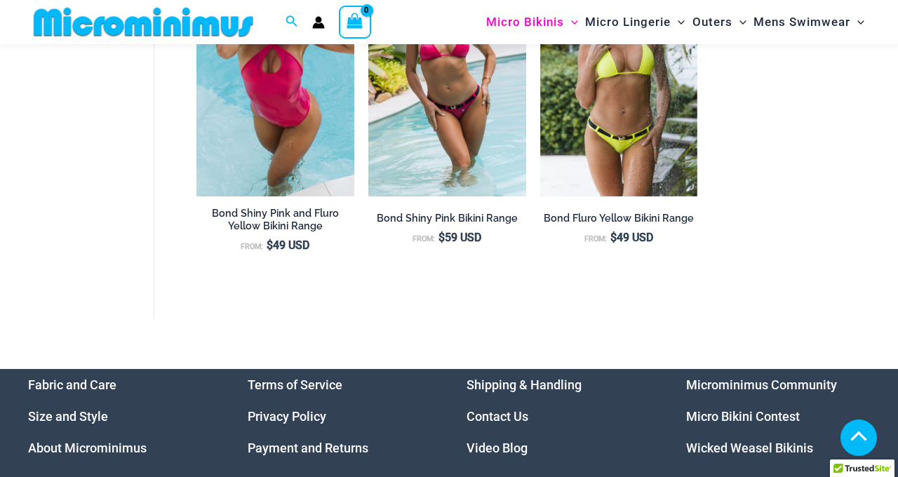
scroll to position [493, 0]
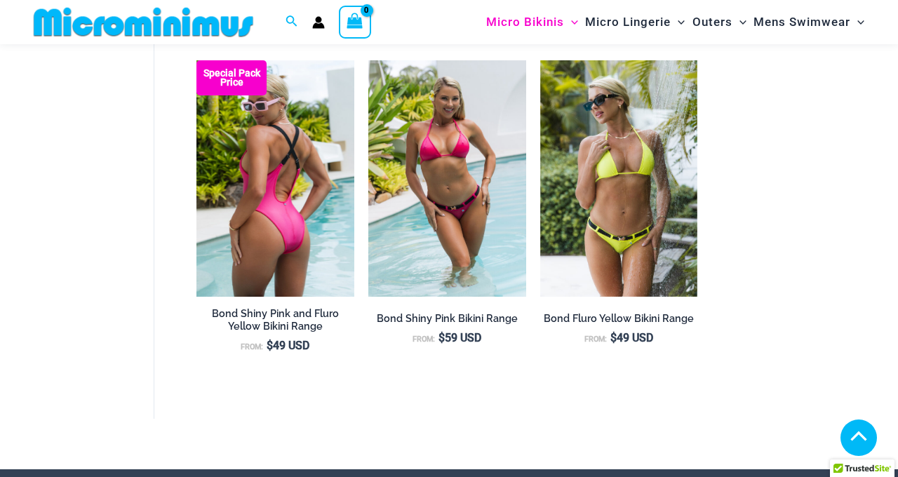
click at [289, 220] on img at bounding box center [276, 178] width 158 height 237
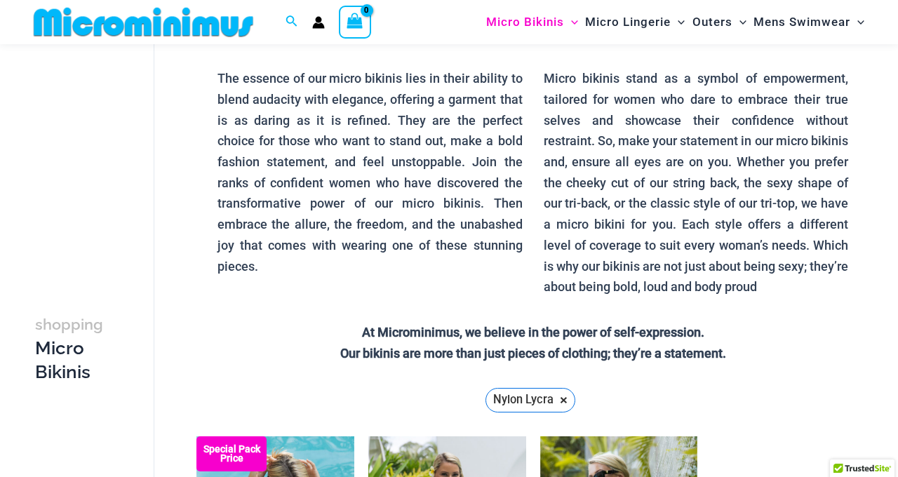
scroll to position [126, 0]
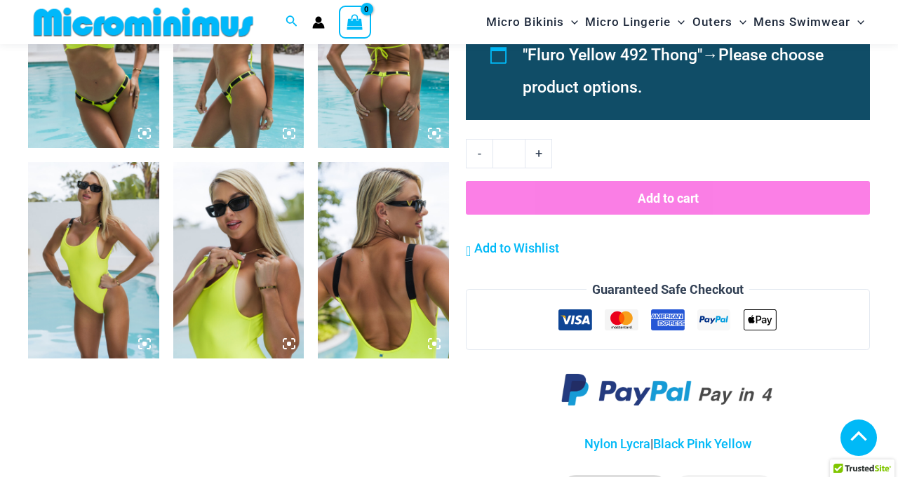
scroll to position [1679, 0]
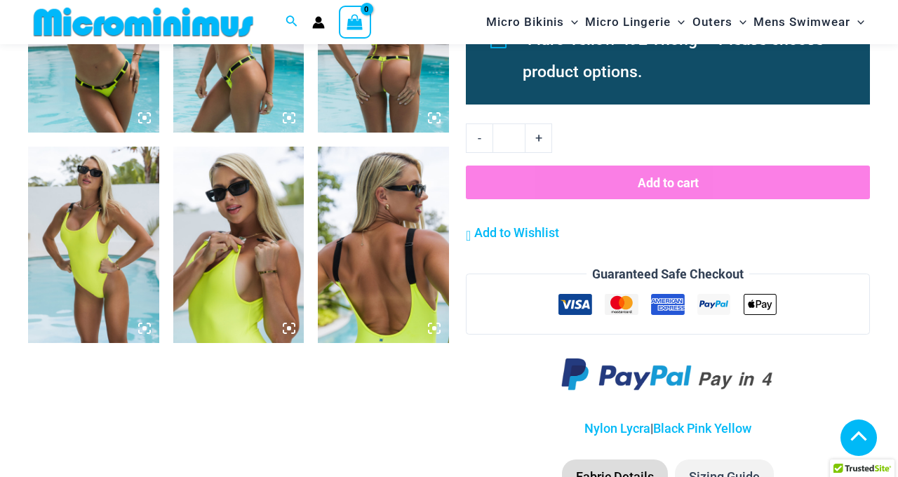
click at [408, 218] on img at bounding box center [383, 245] width 131 height 197
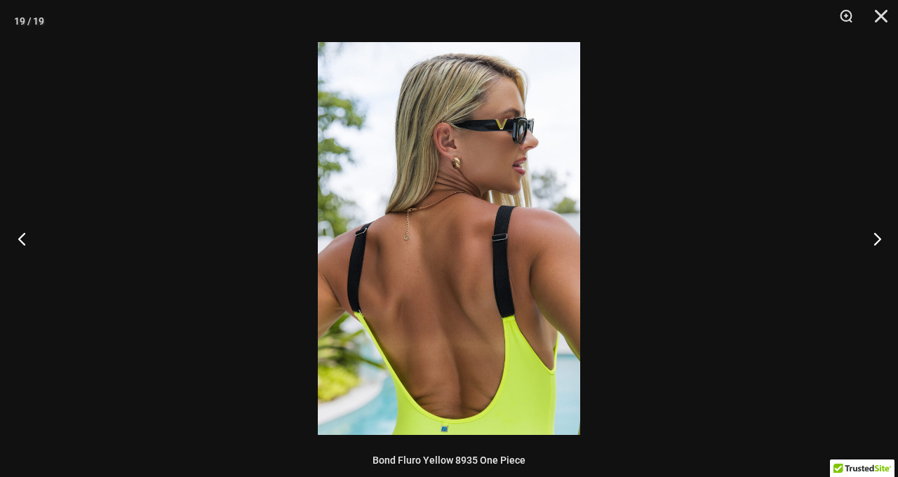
click at [20, 237] on button "Previous" at bounding box center [26, 239] width 53 height 70
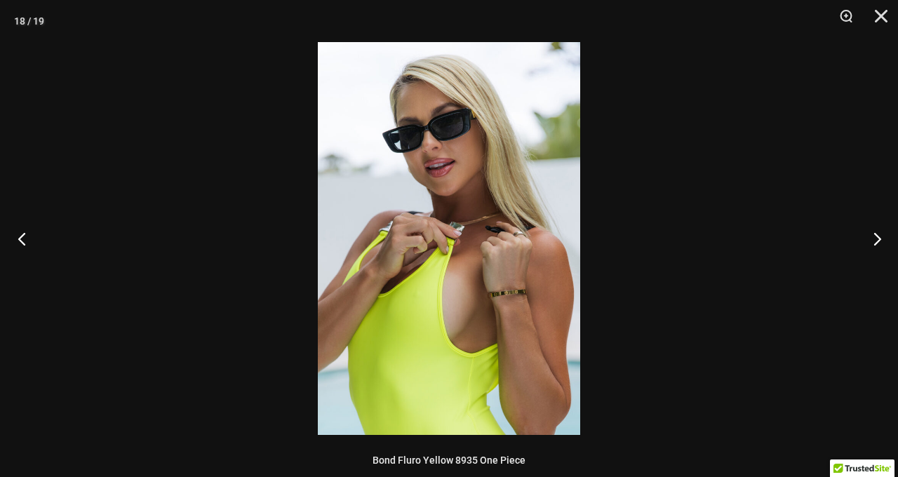
click at [20, 237] on button "Previous" at bounding box center [26, 239] width 53 height 70
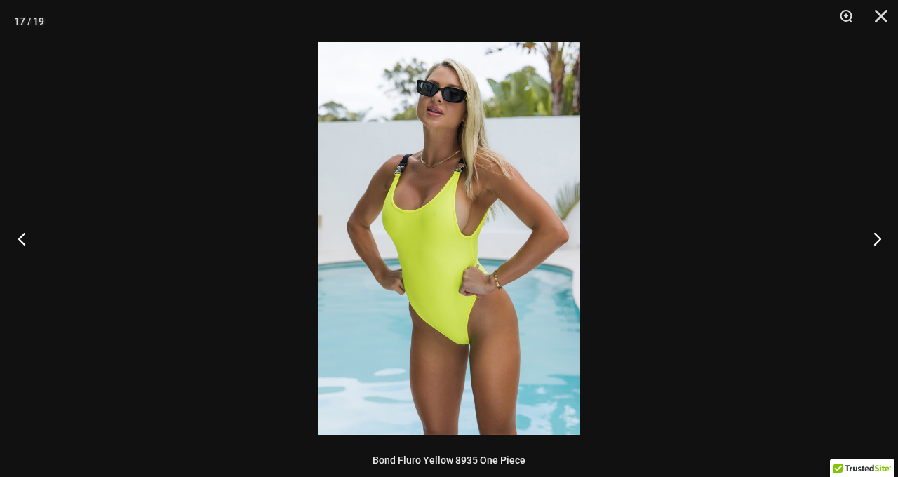
click at [20, 237] on button "Previous" at bounding box center [26, 239] width 53 height 70
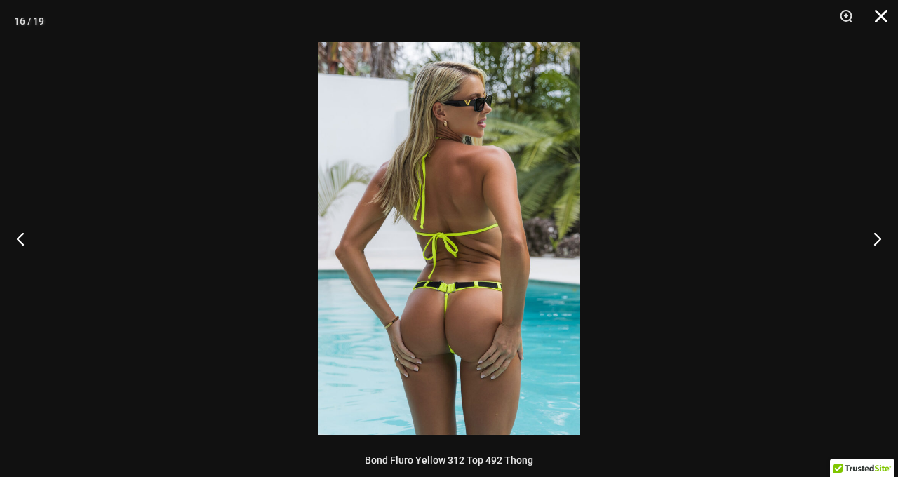
click at [888, 16] on button "Close" at bounding box center [876, 21] width 35 height 42
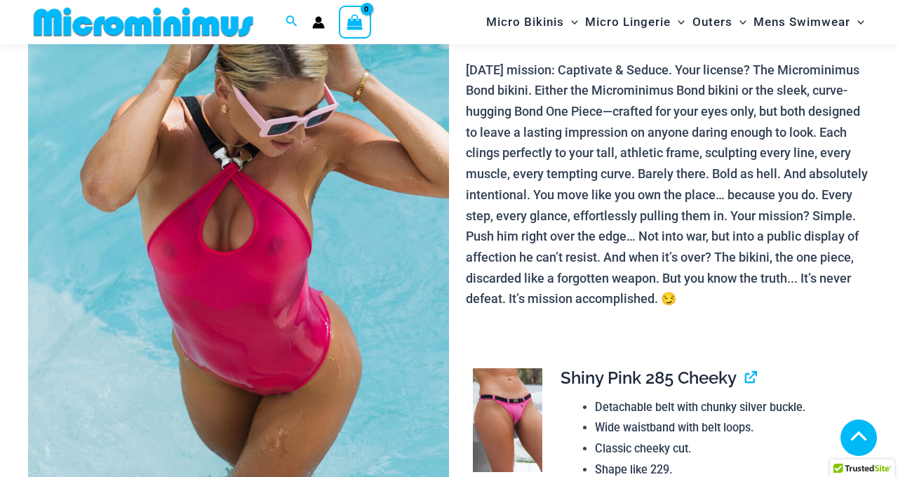
scroll to position [0, 0]
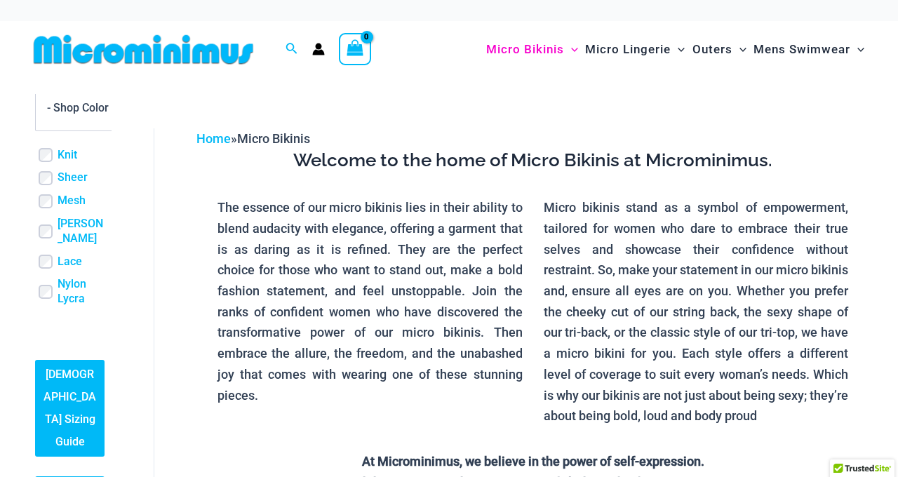
scroll to position [543, 0]
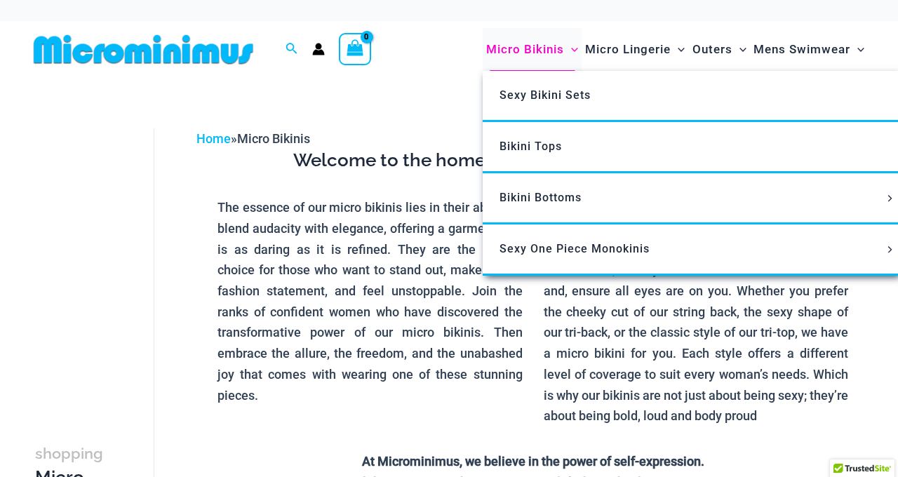
click at [537, 49] on span "Micro Bikinis" at bounding box center [525, 50] width 78 height 36
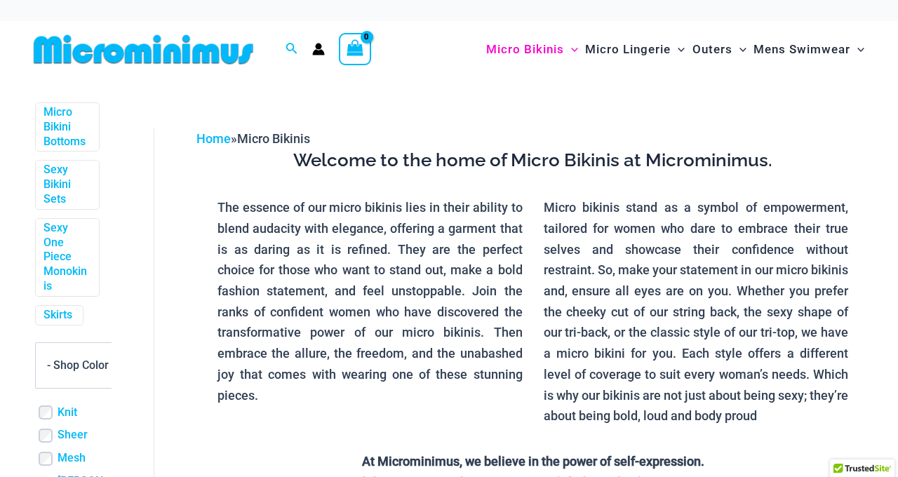
scroll to position [783, 0]
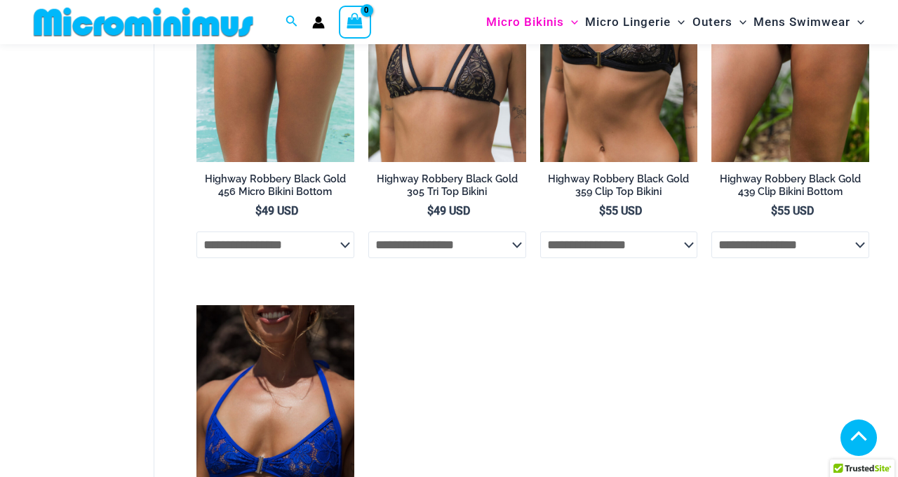
scroll to position [479, 0]
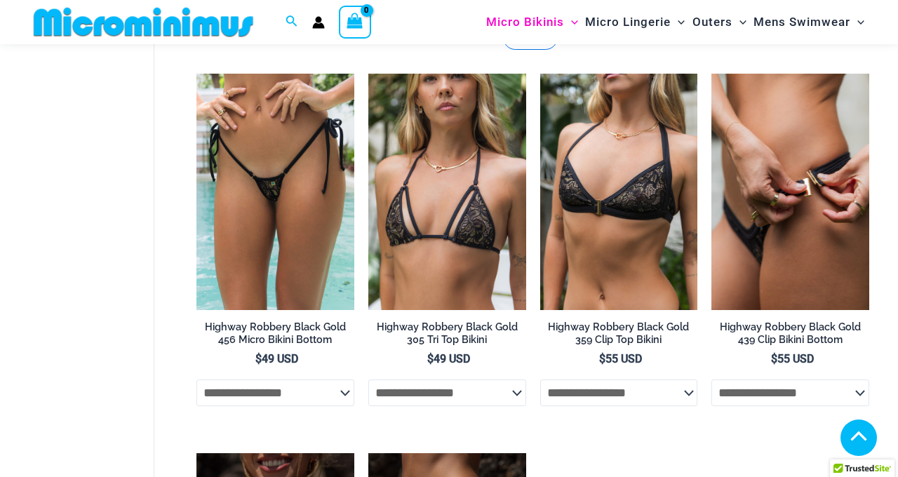
click at [794, 243] on img at bounding box center [791, 192] width 158 height 237
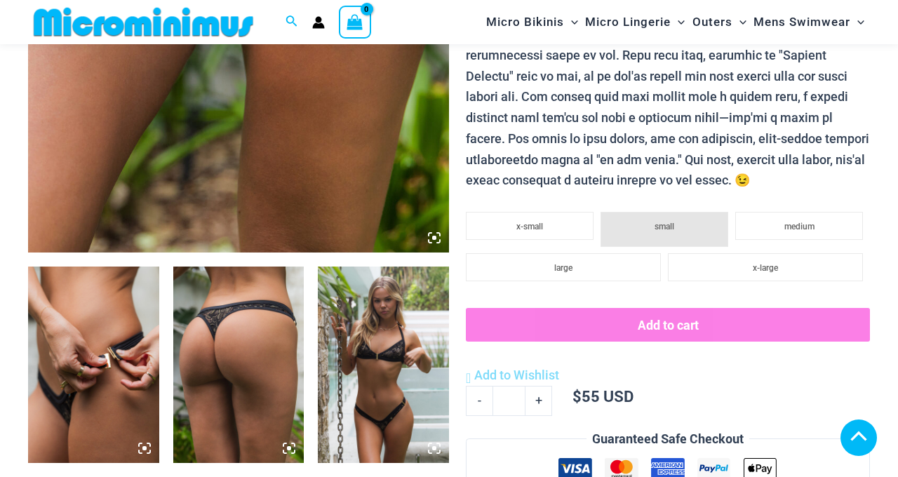
scroll to position [541, 0]
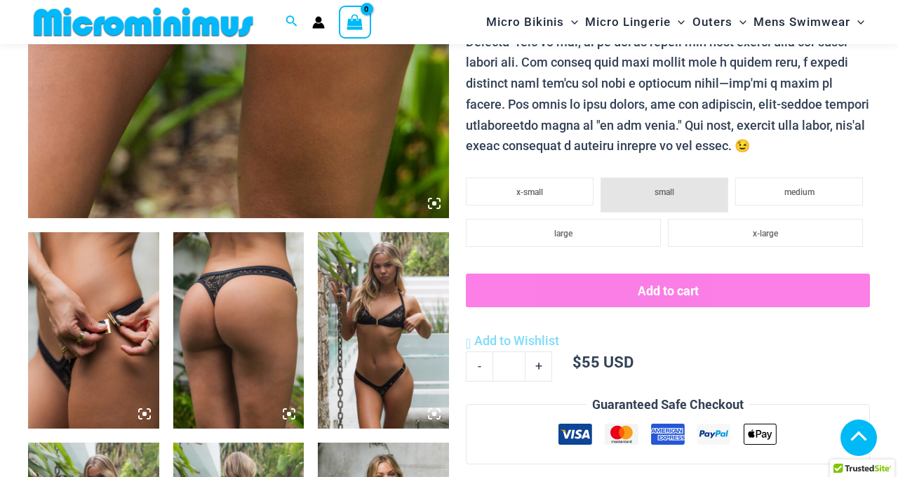
click at [237, 300] on img at bounding box center [238, 330] width 131 height 197
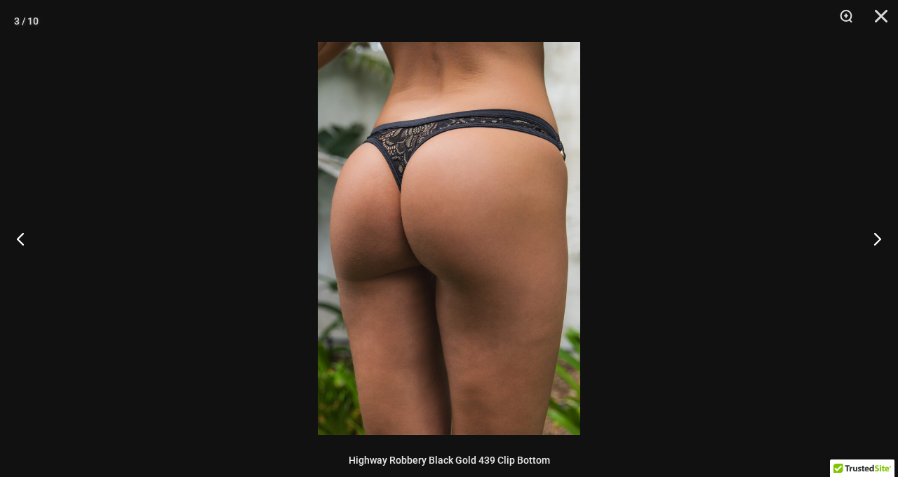
click at [431, 187] on img at bounding box center [449, 238] width 262 height 393
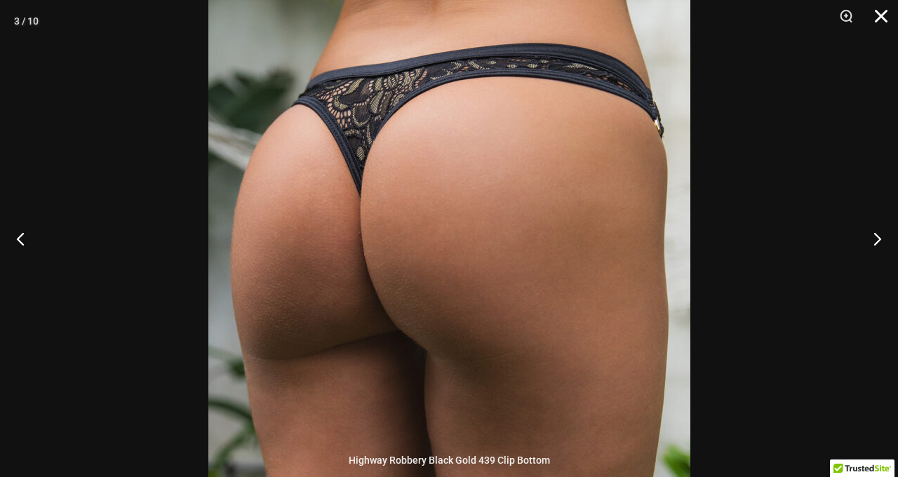
click at [877, 20] on button "Close" at bounding box center [876, 21] width 35 height 42
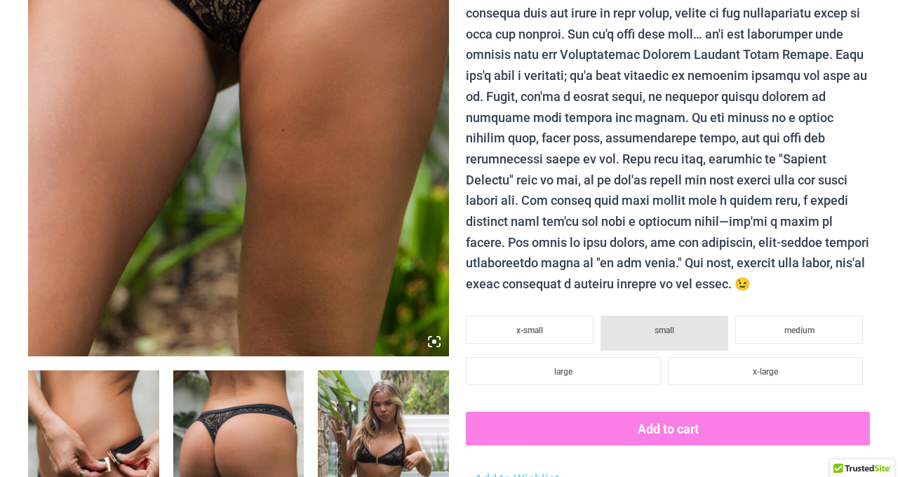
scroll to position [0, 0]
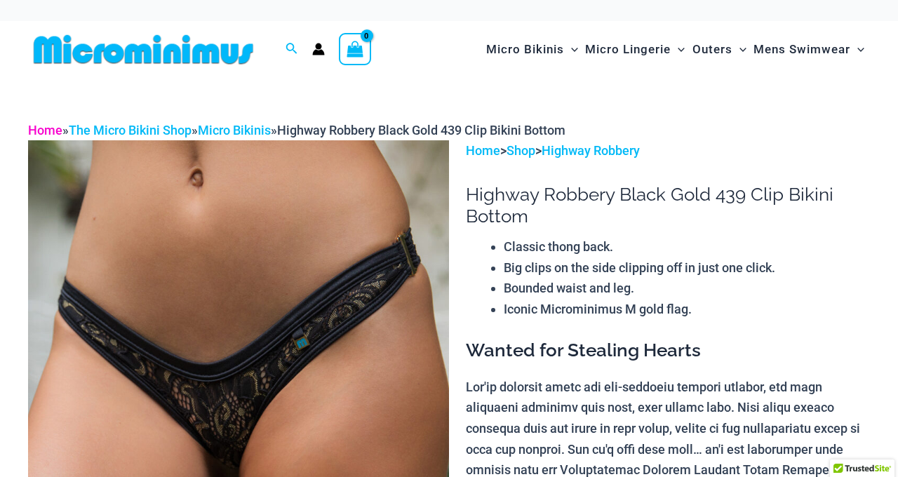
click at [48, 126] on link "Home" at bounding box center [45, 130] width 34 height 15
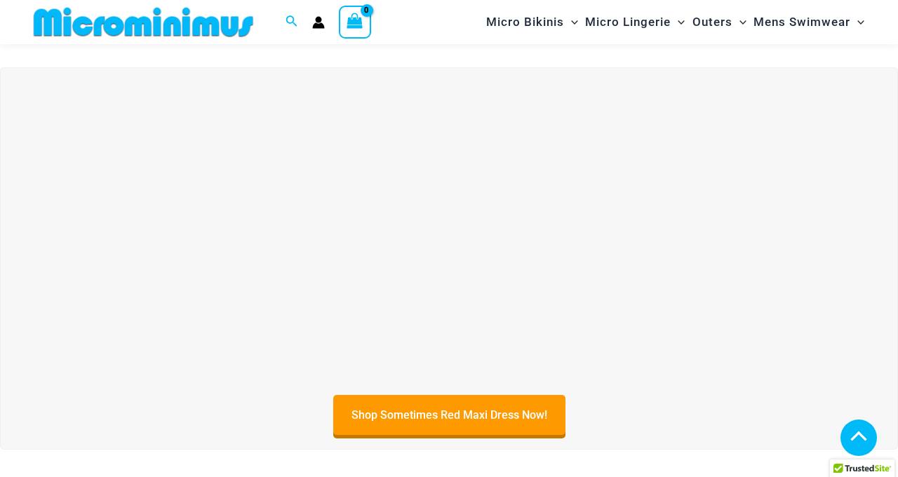
scroll to position [363, 0]
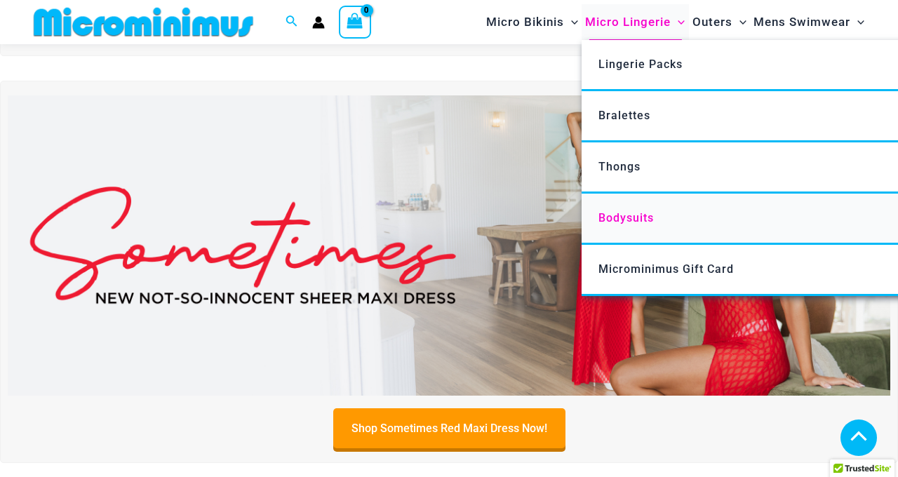
click at [618, 214] on span "Bodysuits" at bounding box center [626, 217] width 55 height 13
click at [615, 168] on span "Thongs" at bounding box center [620, 166] width 42 height 13
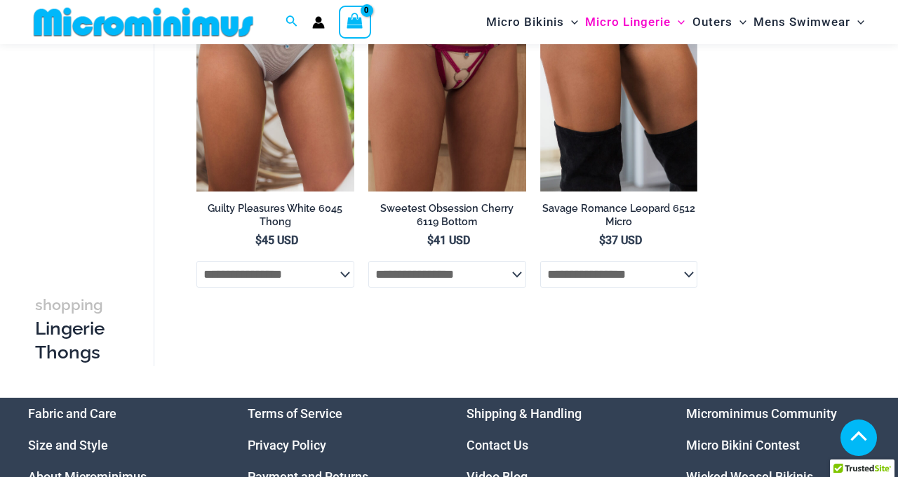
scroll to position [1200, 0]
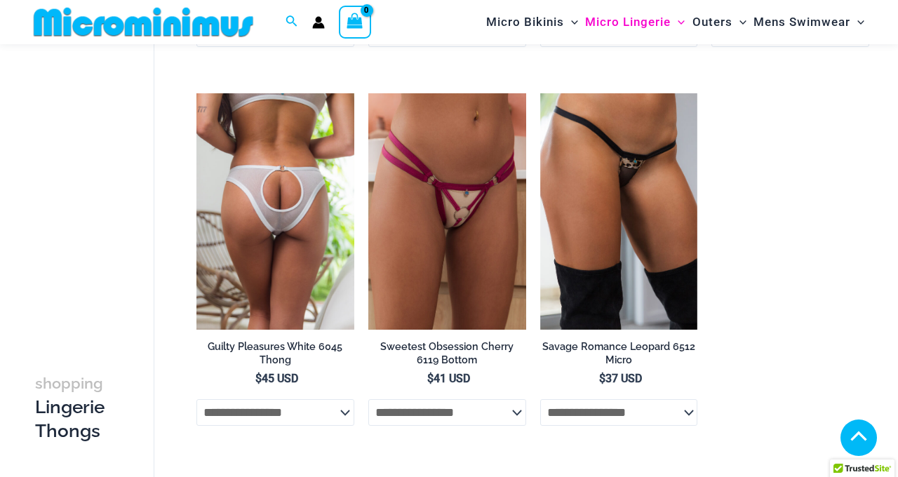
click at [318, 238] on img at bounding box center [276, 211] width 158 height 237
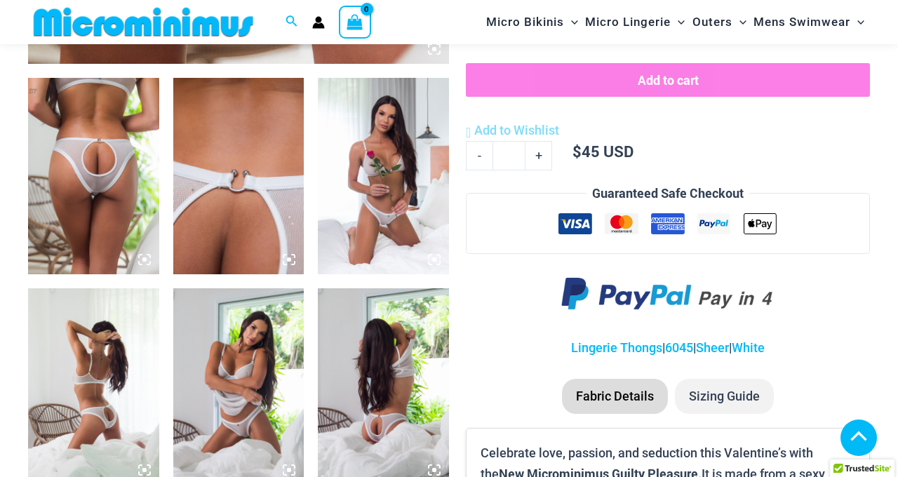
scroll to position [670, 0]
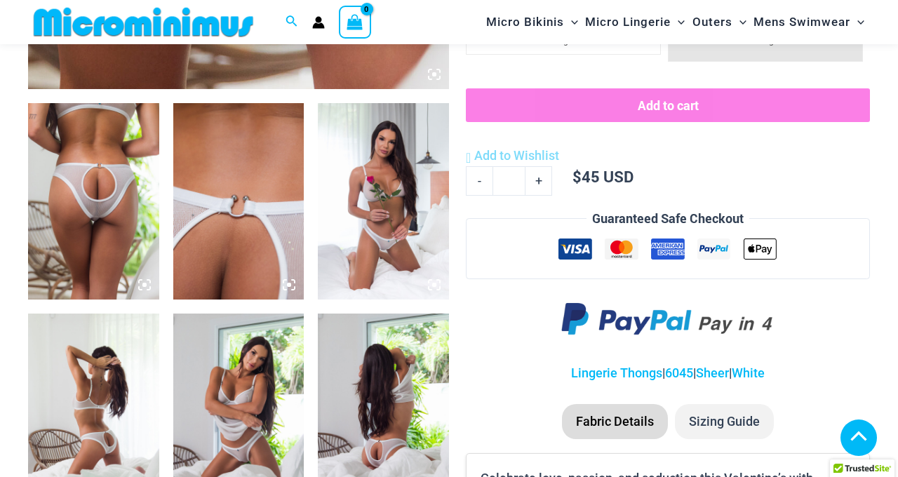
click at [234, 262] on img at bounding box center [238, 201] width 131 height 197
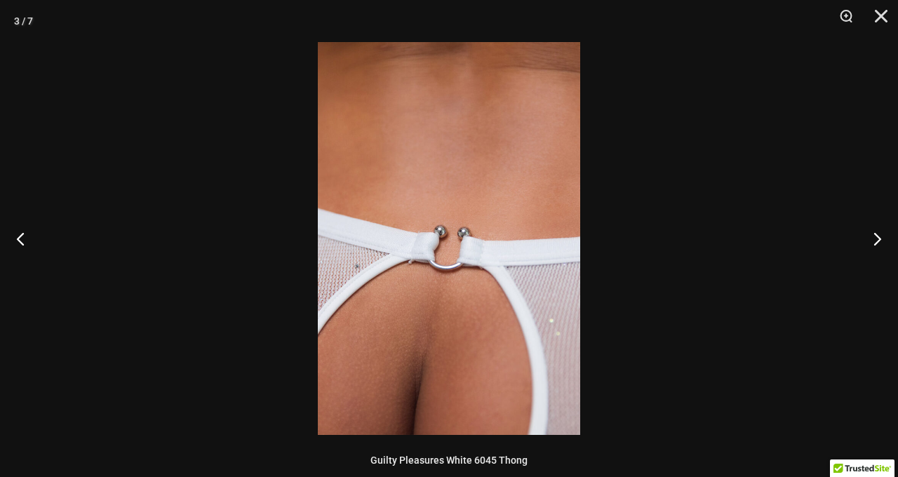
click at [452, 350] on img at bounding box center [449, 238] width 262 height 393
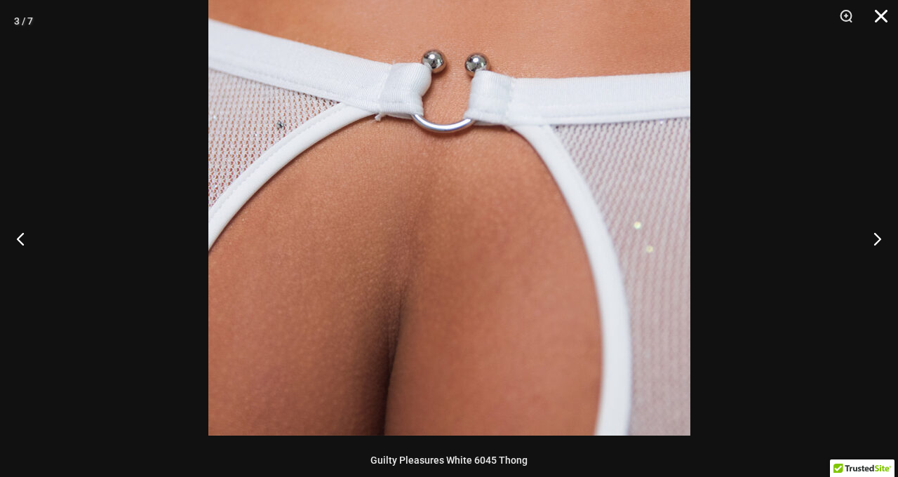
click at [879, 21] on button "Close" at bounding box center [876, 21] width 35 height 42
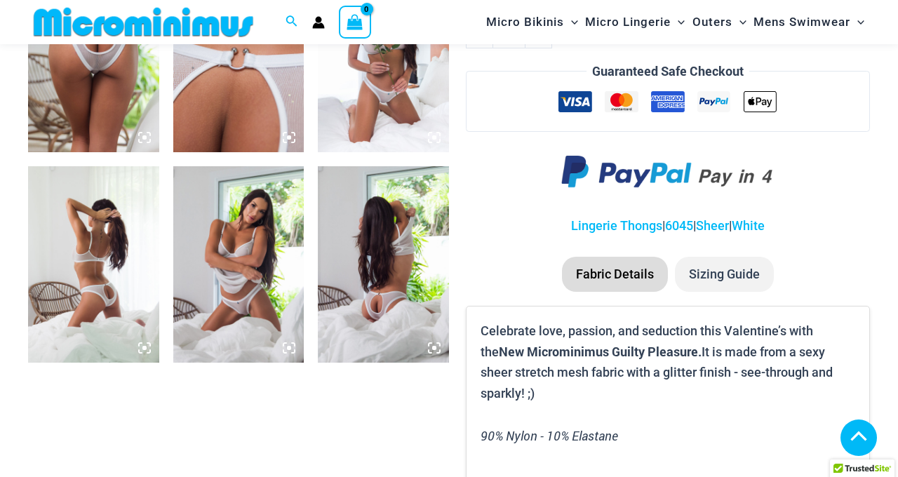
scroll to position [719, 0]
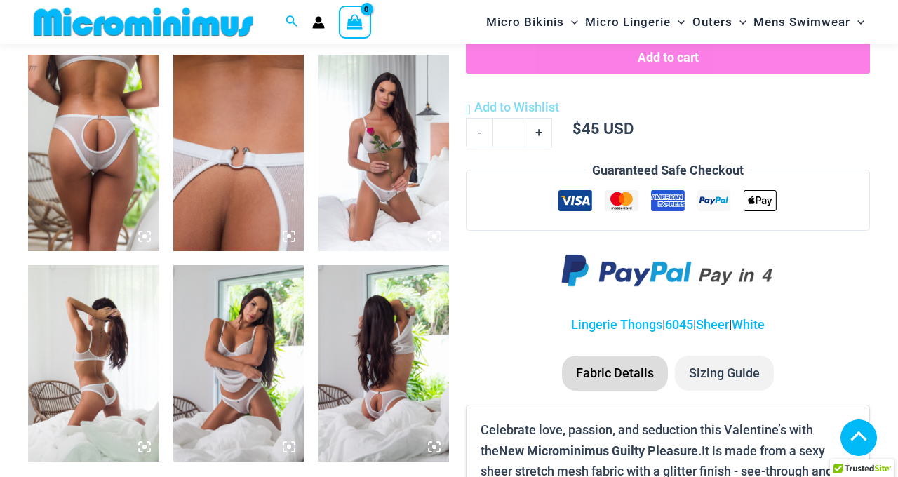
click at [265, 359] on img at bounding box center [238, 363] width 131 height 197
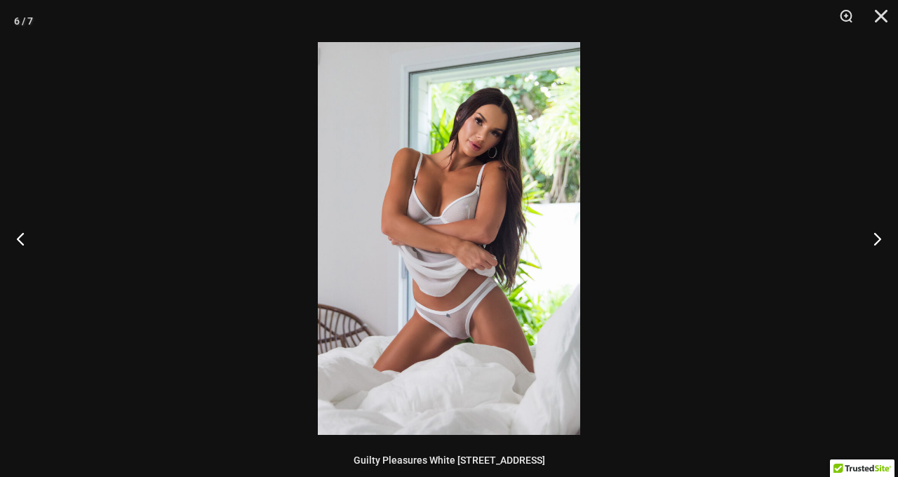
click at [470, 229] on img at bounding box center [449, 238] width 262 height 393
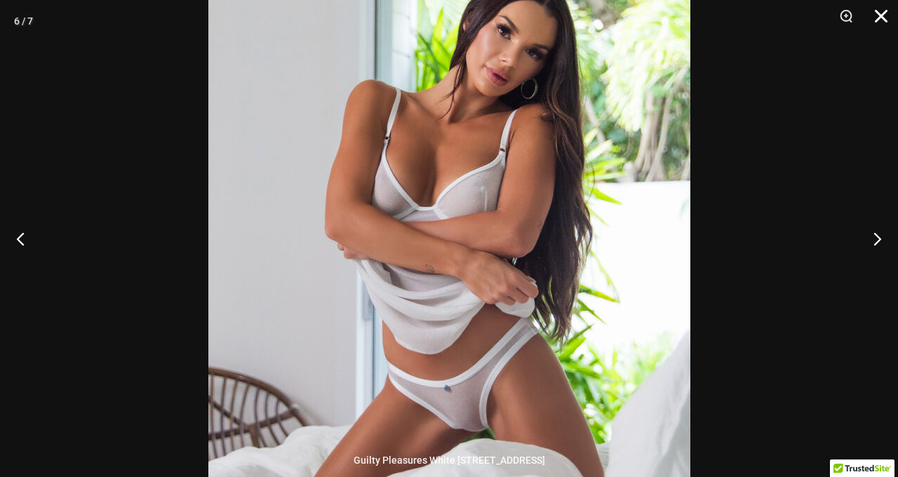
click at [878, 16] on button "Close" at bounding box center [876, 21] width 35 height 42
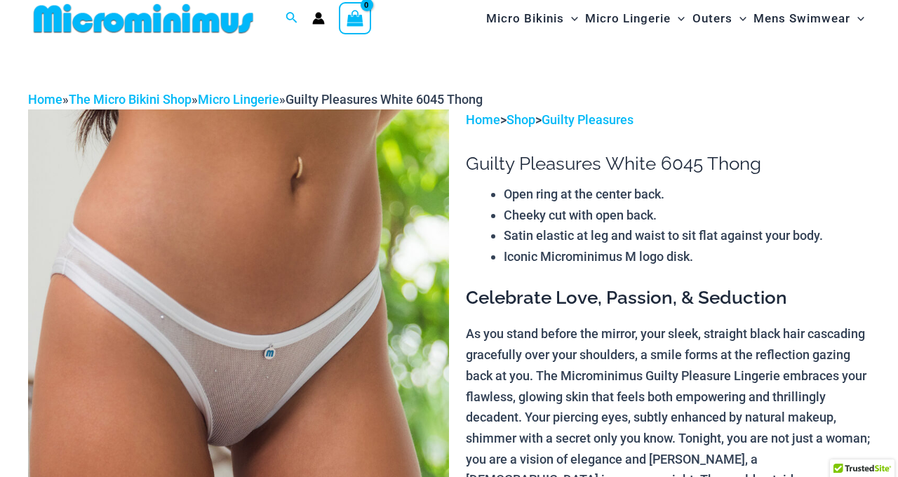
scroll to position [0, 0]
